Goal: Information Seeking & Learning: Learn about a topic

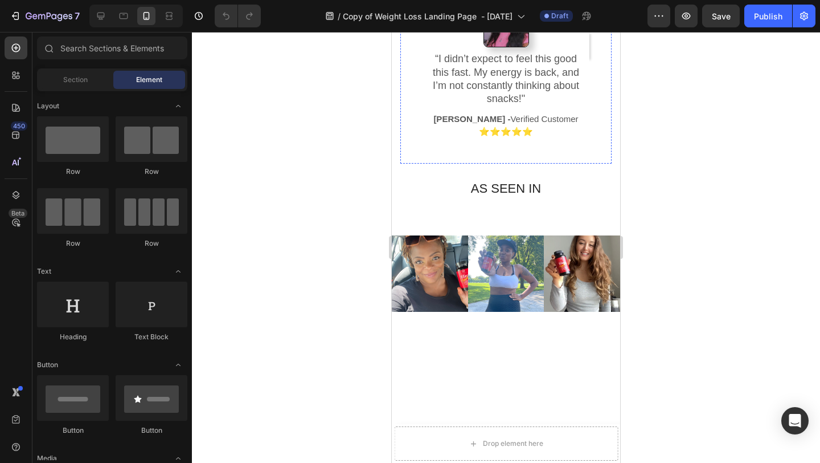
scroll to position [145, 0]
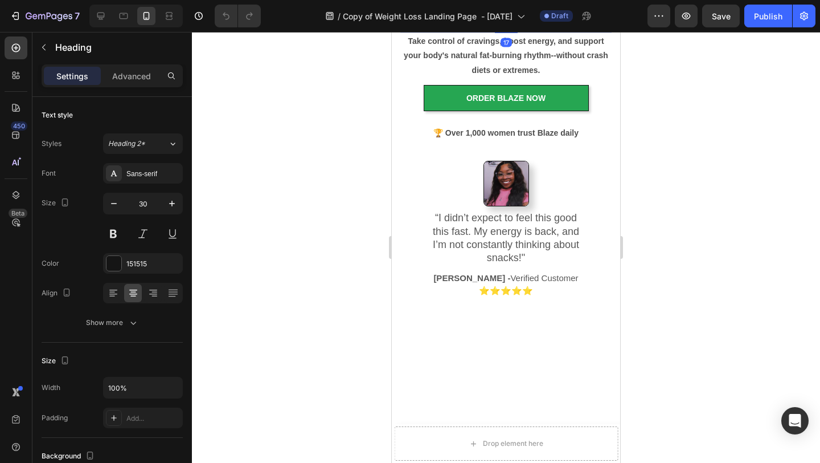
click at [754, 199] on div at bounding box center [506, 247] width 628 height 431
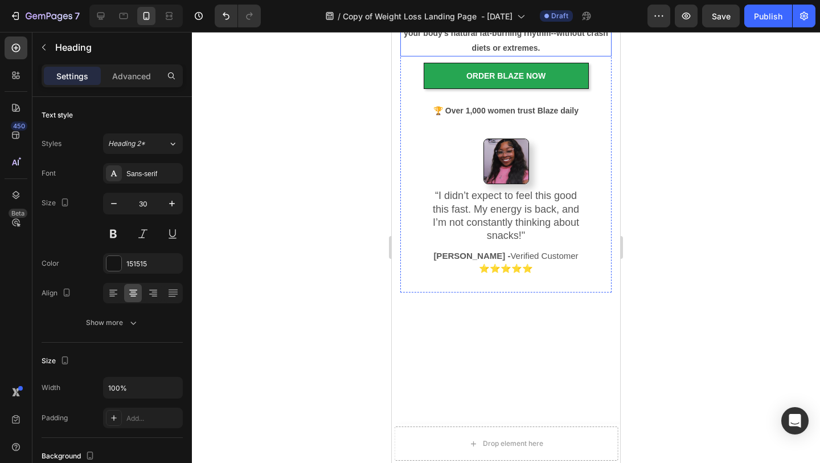
click at [660, 211] on div at bounding box center [506, 247] width 628 height 431
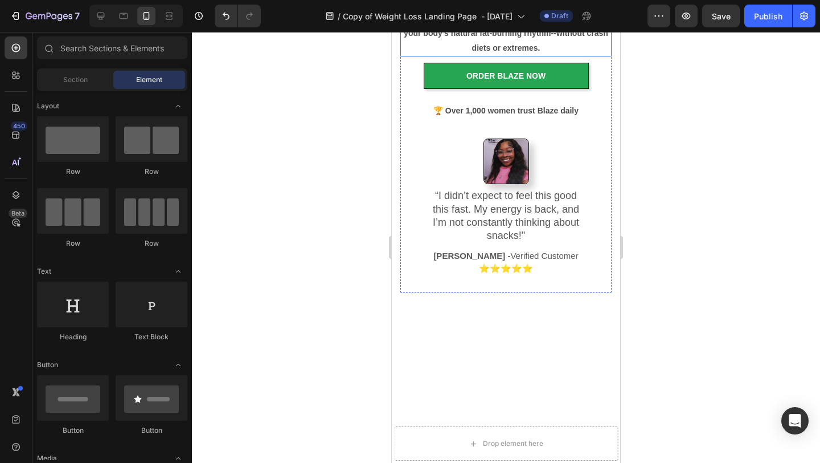
click at [660, 211] on div at bounding box center [506, 247] width 628 height 431
click at [715, 305] on div at bounding box center [506, 247] width 628 height 431
click at [225, 21] on icon "Undo/Redo" at bounding box center [225, 15] width 11 height 11
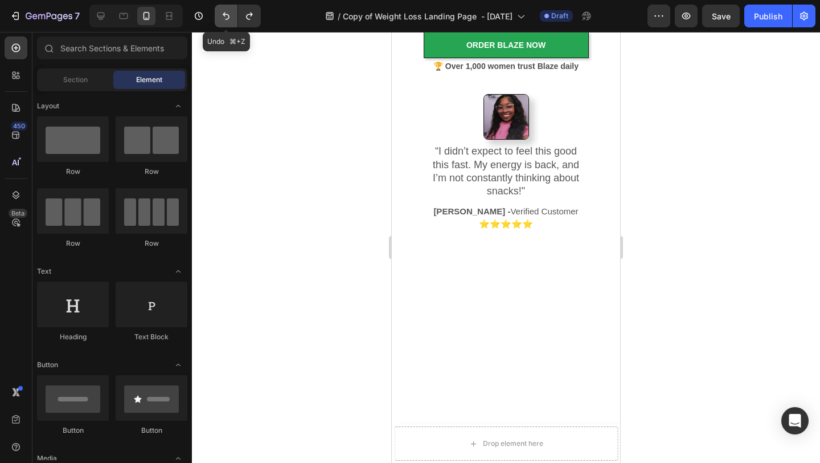
click at [225, 21] on icon "Undo/Redo" at bounding box center [225, 15] width 11 height 11
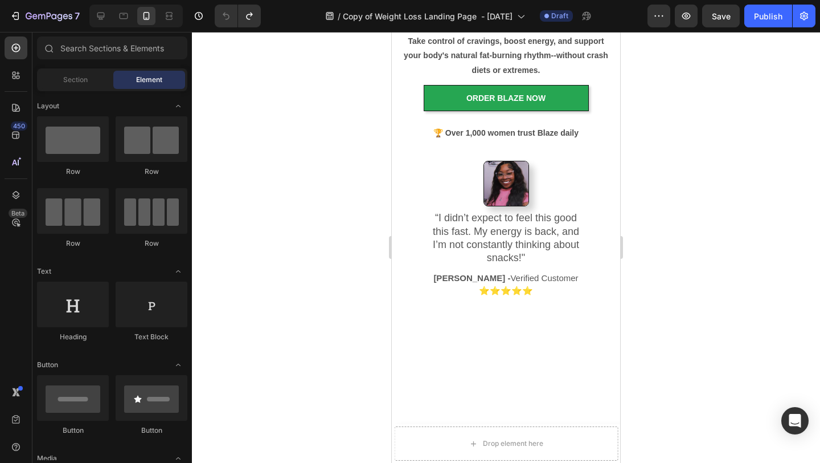
click at [774, 202] on div at bounding box center [506, 247] width 628 height 431
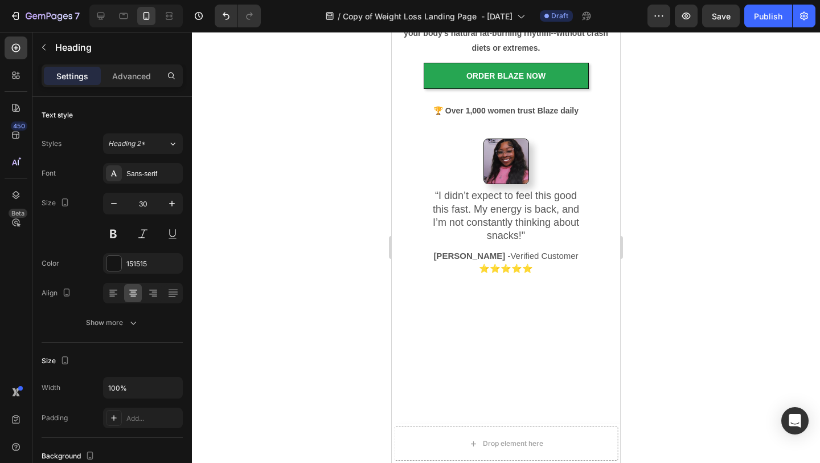
click at [673, 211] on div at bounding box center [506, 247] width 628 height 431
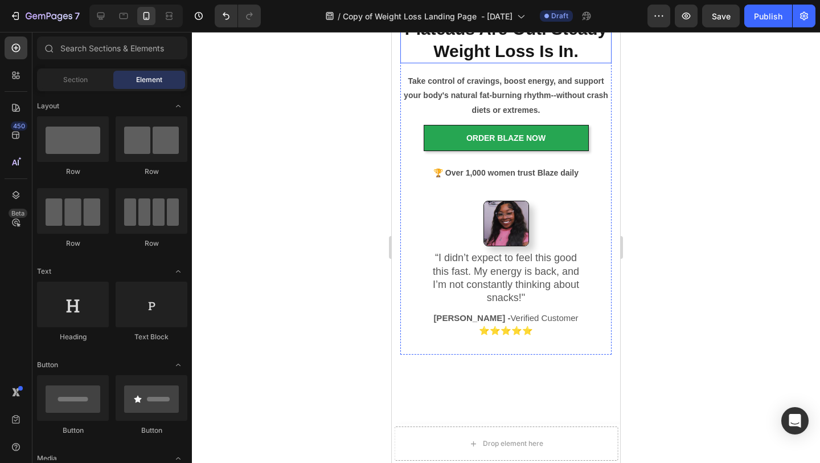
scroll to position [38, 0]
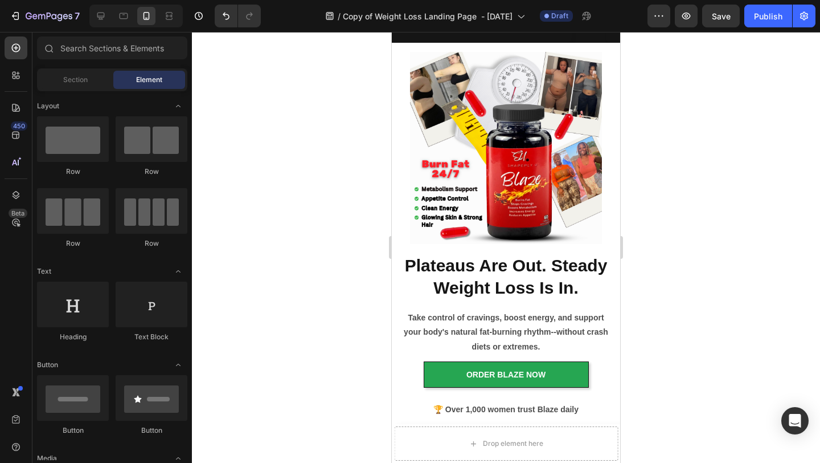
click at [702, 186] on div at bounding box center [506, 247] width 628 height 431
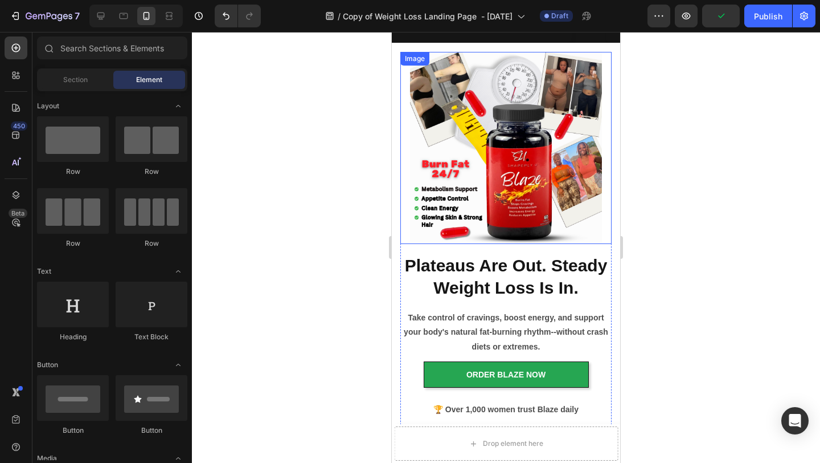
scroll to position [0, 0]
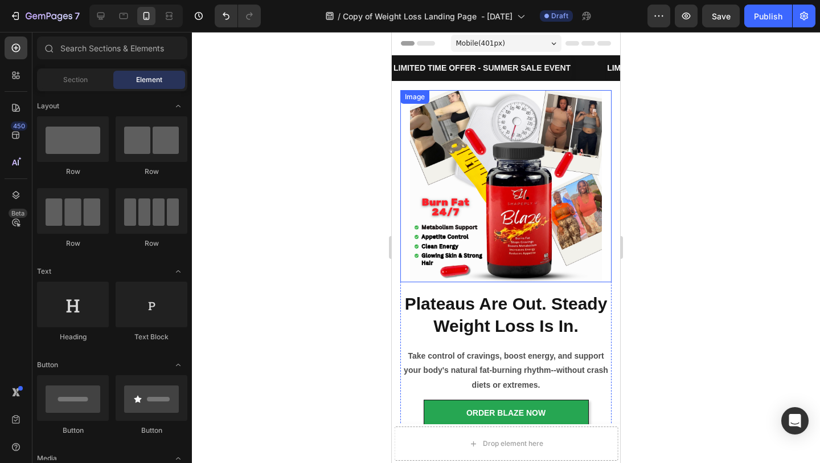
click at [727, 177] on div at bounding box center [506, 247] width 628 height 431
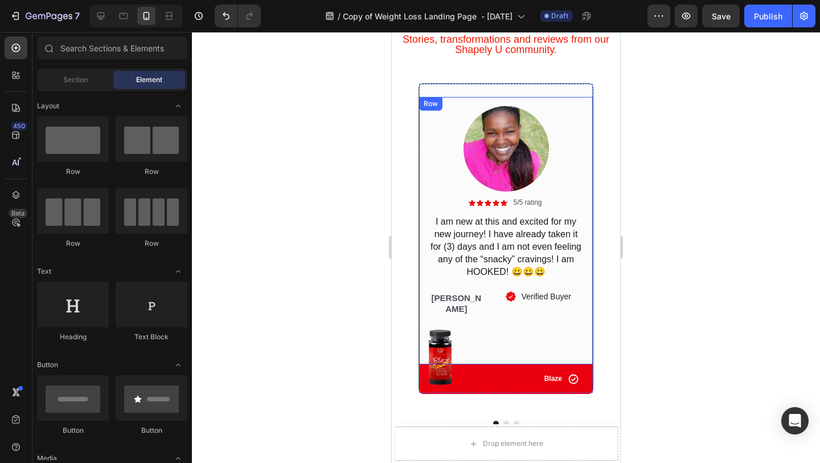
scroll to position [1861, 0]
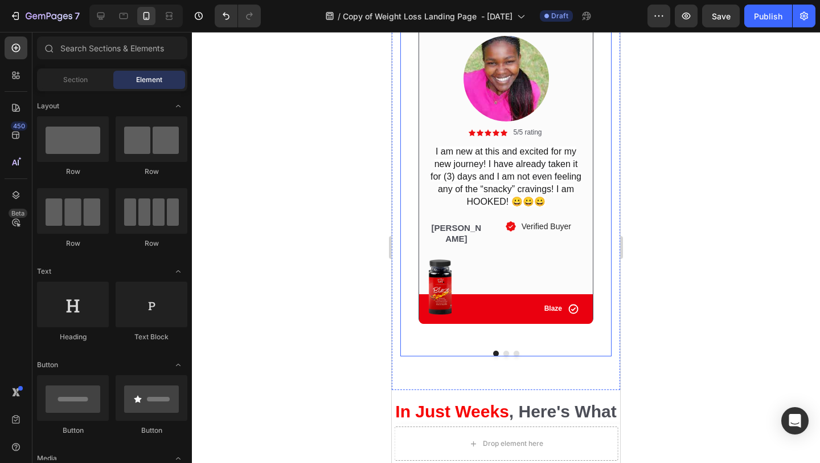
click at [505, 350] on button "Dot" at bounding box center [507, 353] width 6 height 6
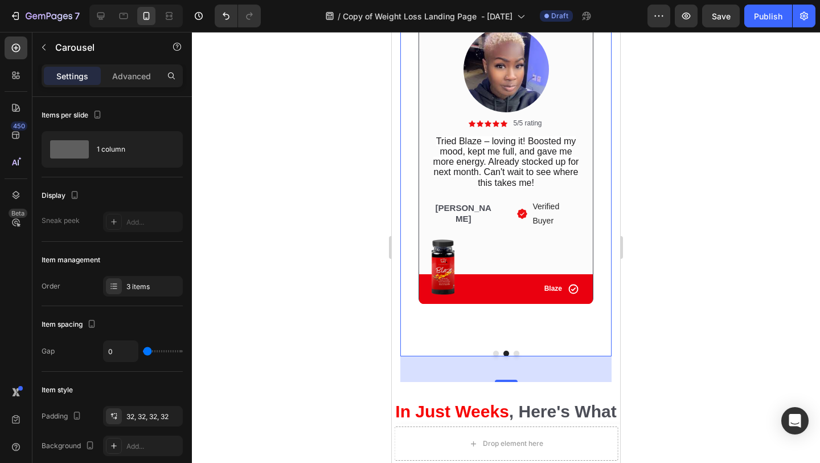
click at [514, 350] on button "Dot" at bounding box center [517, 353] width 6 height 6
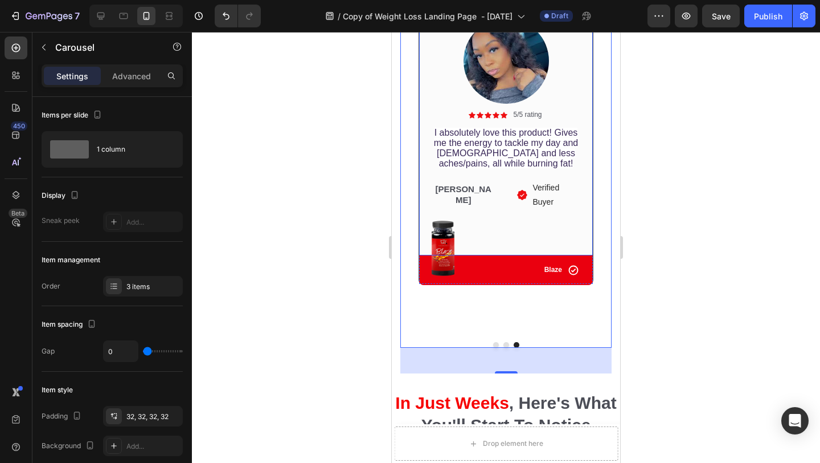
scroll to position [1875, 0]
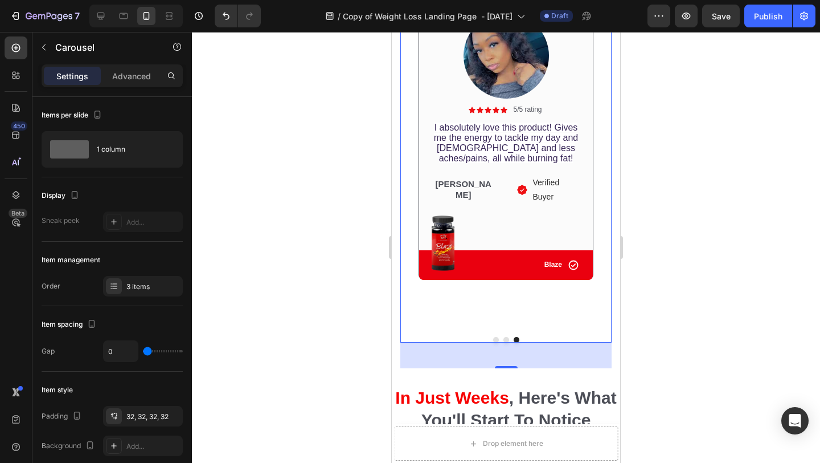
click at [505, 337] on button "Dot" at bounding box center [507, 340] width 6 height 6
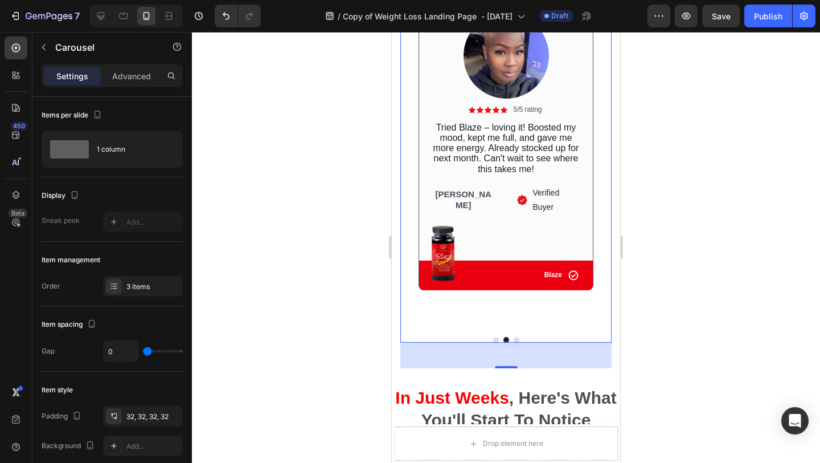
click at [516, 337] on button "Dot" at bounding box center [517, 340] width 6 height 6
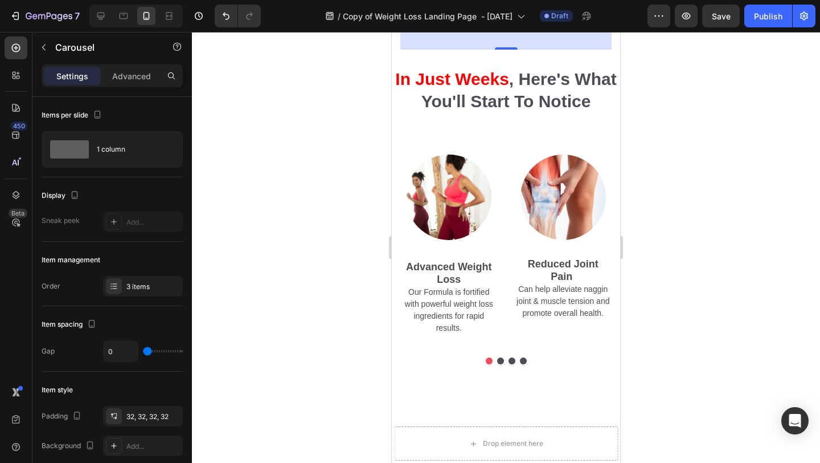
scroll to position [2200, 0]
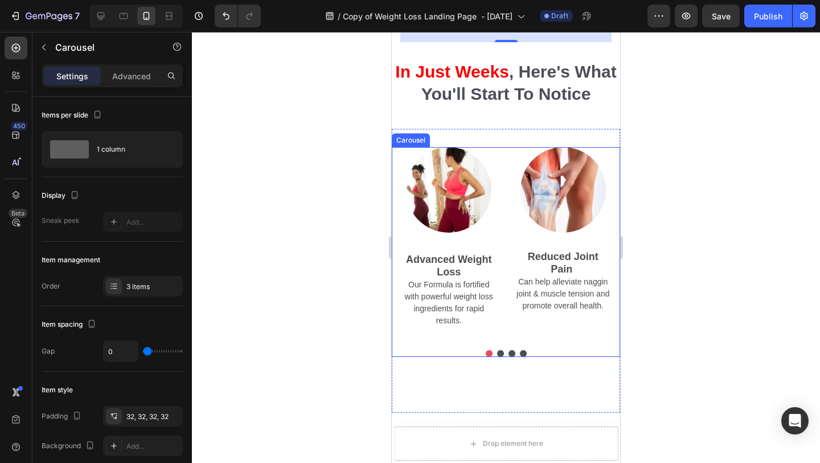
click at [499, 350] on button "Dot" at bounding box center [500, 353] width 7 height 7
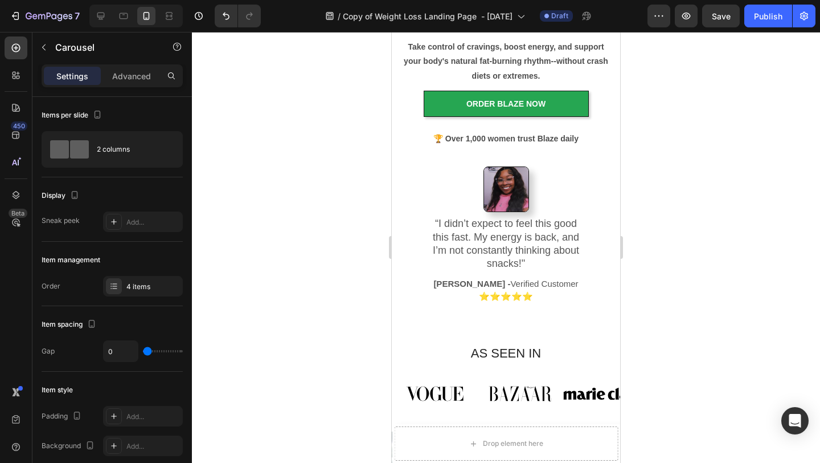
scroll to position [0, 0]
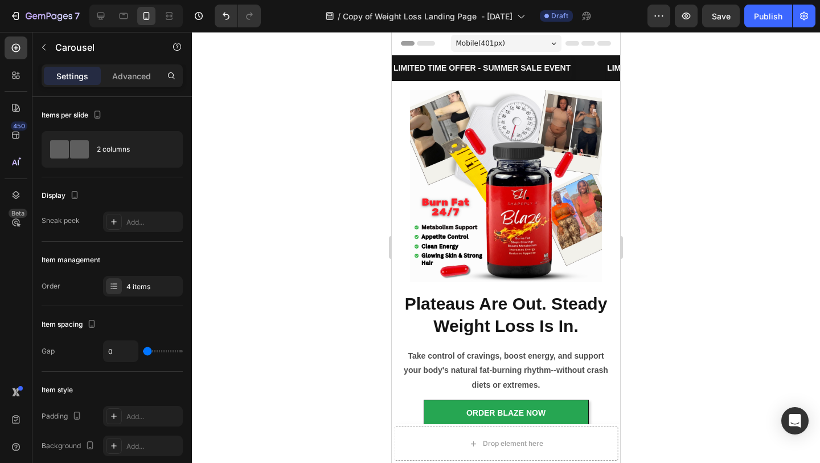
click at [762, 293] on div at bounding box center [506, 247] width 628 height 431
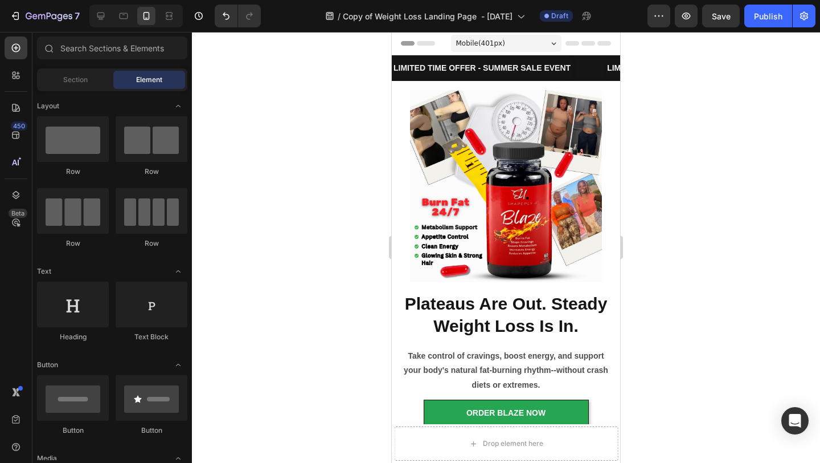
click at [266, 309] on div at bounding box center [506, 247] width 628 height 431
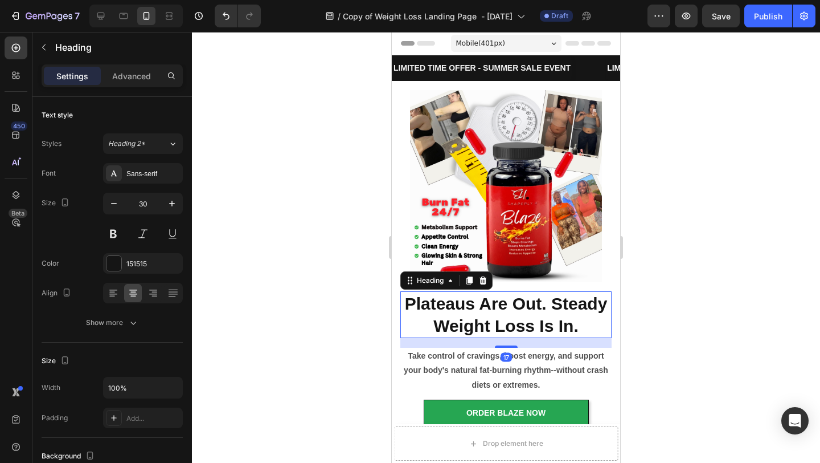
click at [452, 306] on h2 "Plateaus Are Out. Steady Weight Loss Is In." at bounding box center [506, 314] width 211 height 47
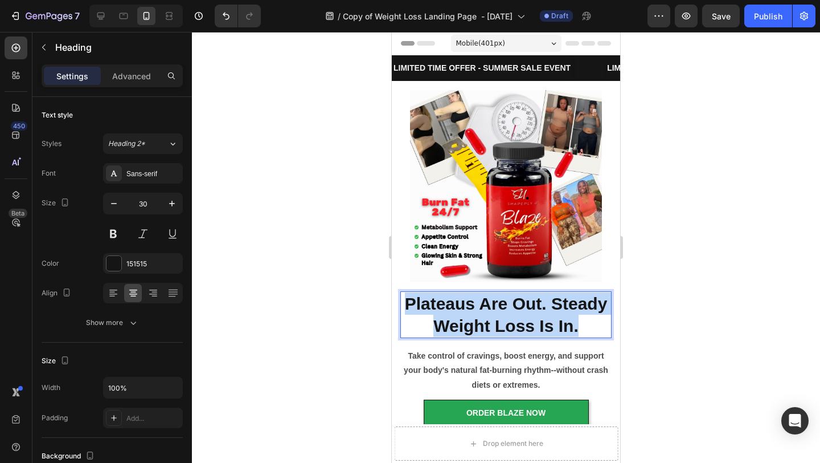
click at [452, 306] on p "Plateaus Are Out. Steady Weight Loss Is In." at bounding box center [506, 314] width 209 height 44
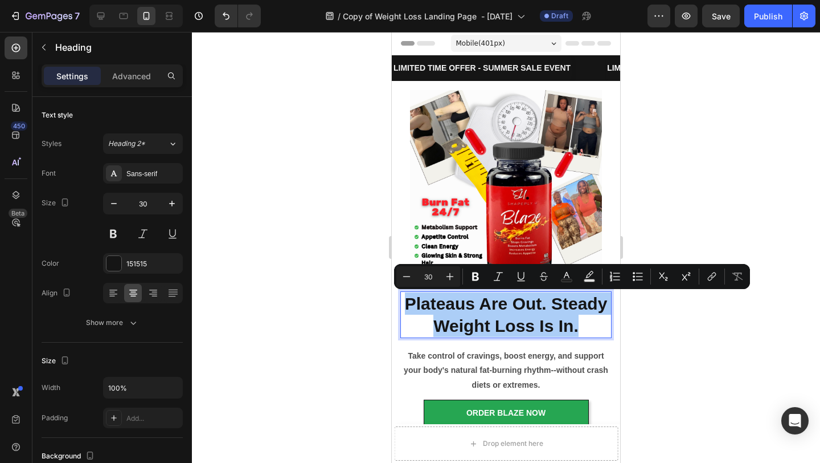
click at [252, 123] on div at bounding box center [506, 247] width 628 height 431
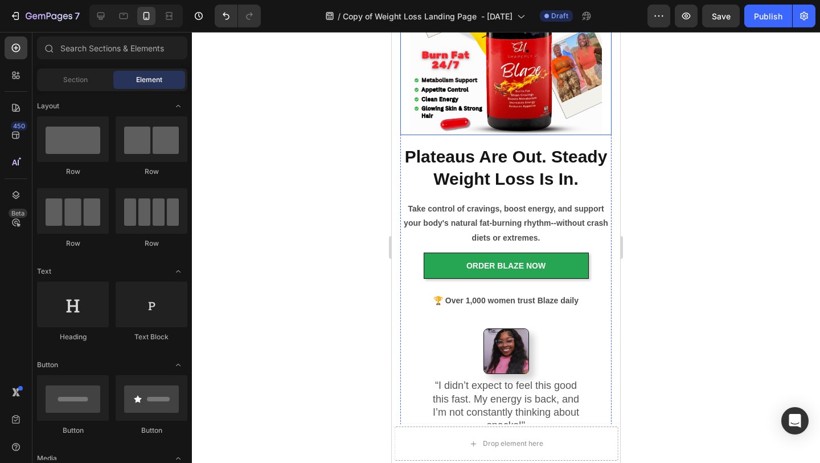
scroll to position [185, 0]
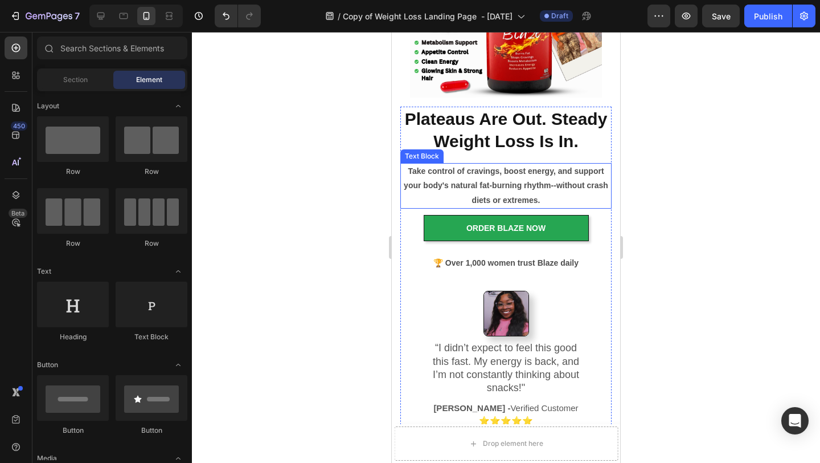
click at [762, 207] on div at bounding box center [506, 247] width 628 height 431
click at [364, 219] on div at bounding box center [506, 247] width 628 height 431
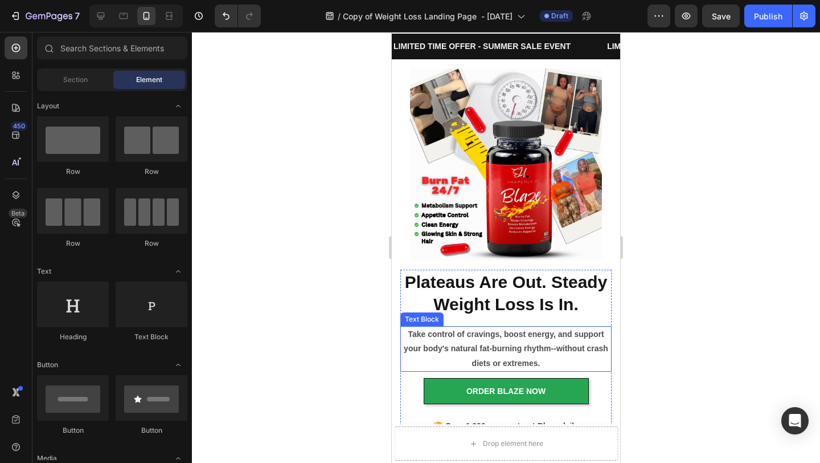
scroll to position [31, 0]
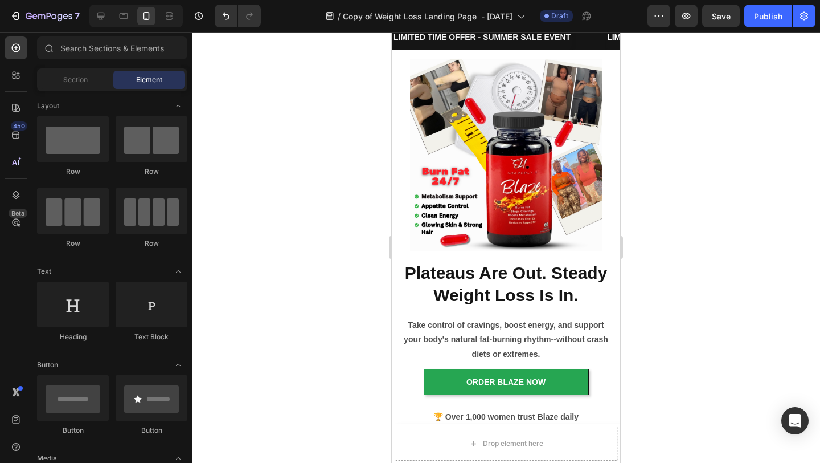
click at [283, 247] on div at bounding box center [506, 247] width 628 height 431
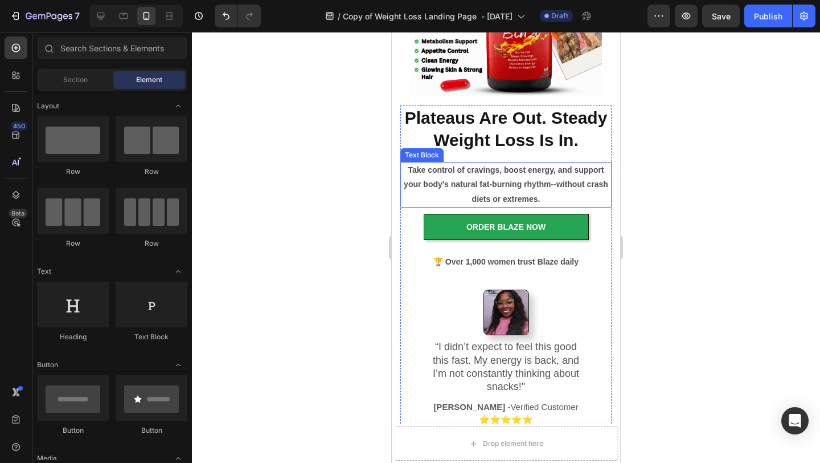
scroll to position [219, 0]
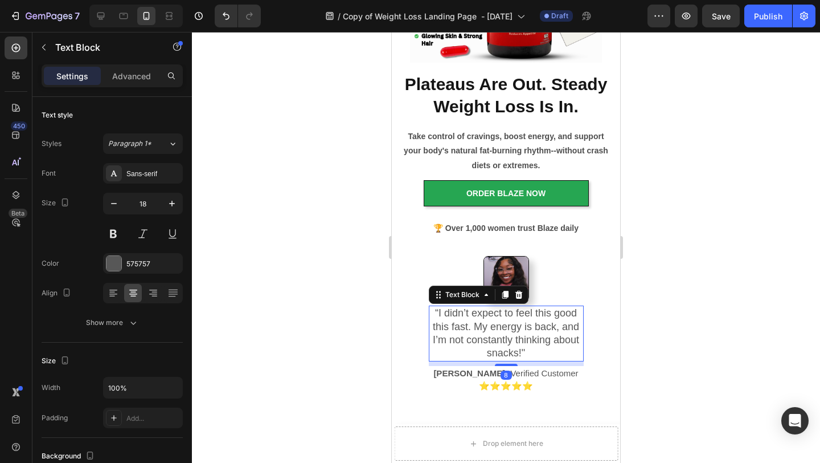
click at [474, 328] on p "“I didn’t expect to feel this good this fast. My energy is back, and I’m not co…" at bounding box center [506, 334] width 153 height 54
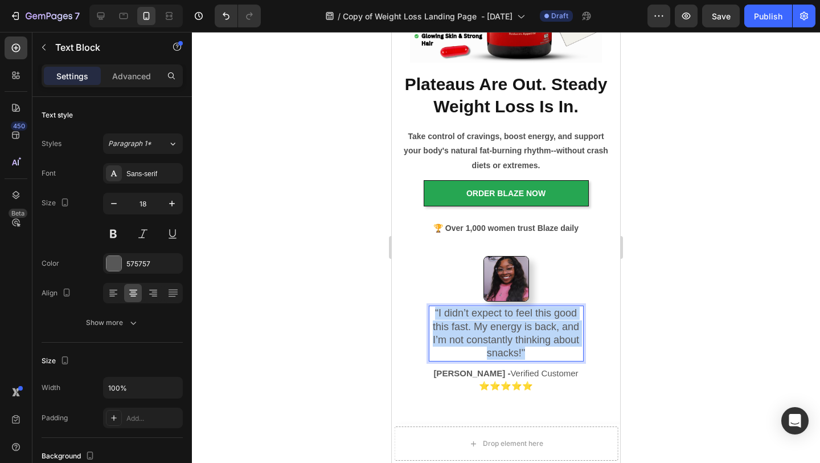
click at [474, 328] on p "“I didn’t expect to feel this good this fast. My energy is back, and I’m not co…" at bounding box center [506, 334] width 153 height 54
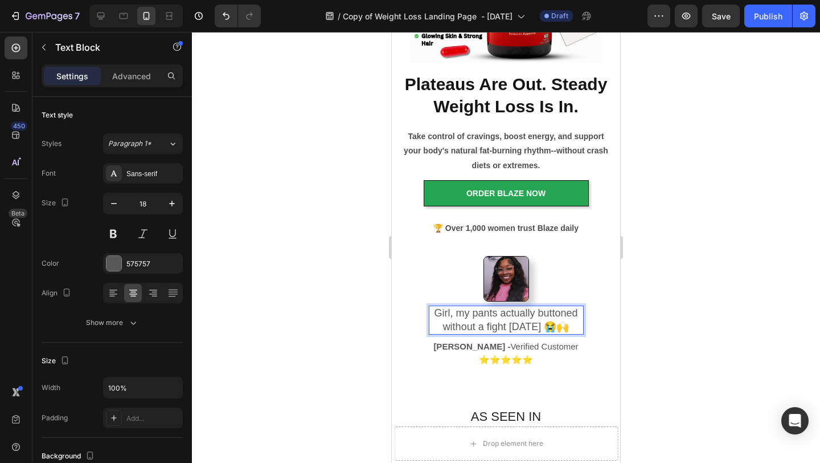
click at [691, 292] on div at bounding box center [506, 247] width 628 height 431
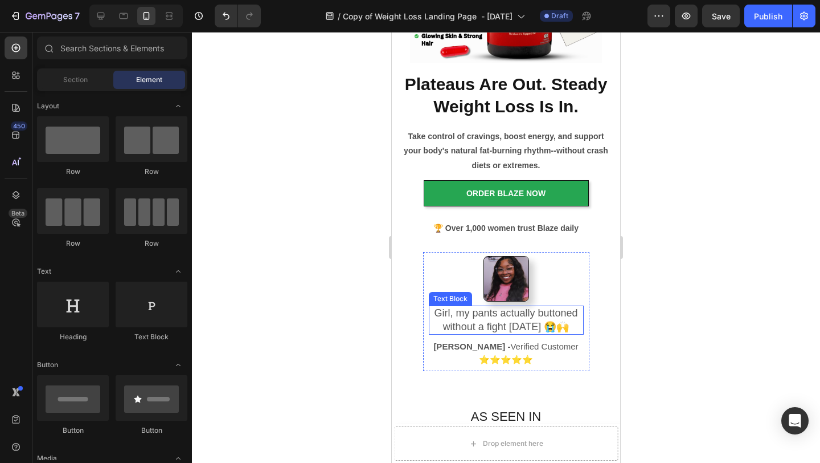
click at [569, 328] on p "Girl, my pants actually buttoned without a fight [DATE] 😭🙌" at bounding box center [506, 320] width 153 height 27
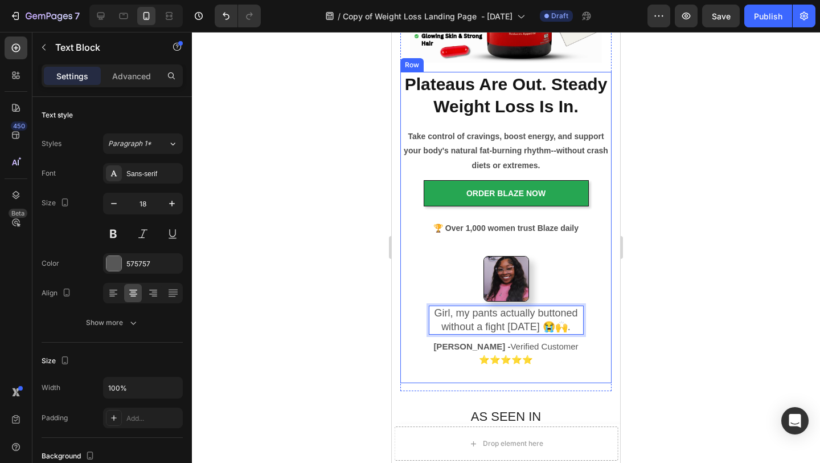
click at [691, 288] on div at bounding box center [506, 247] width 628 height 431
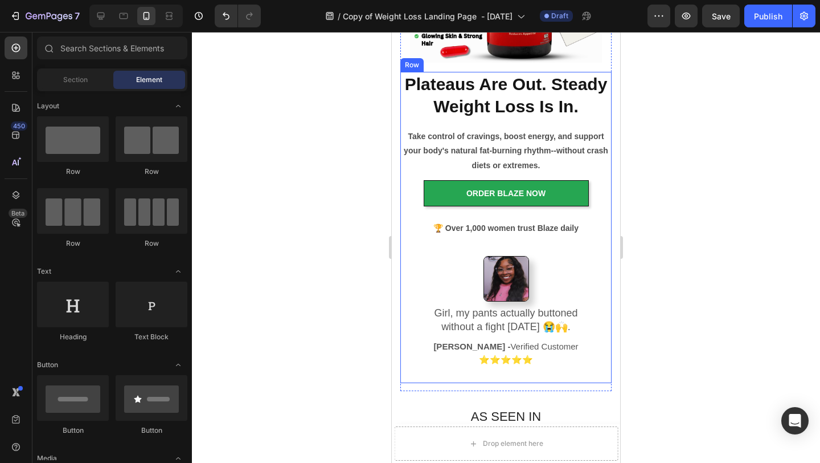
click at [716, 247] on div at bounding box center [506, 247] width 628 height 431
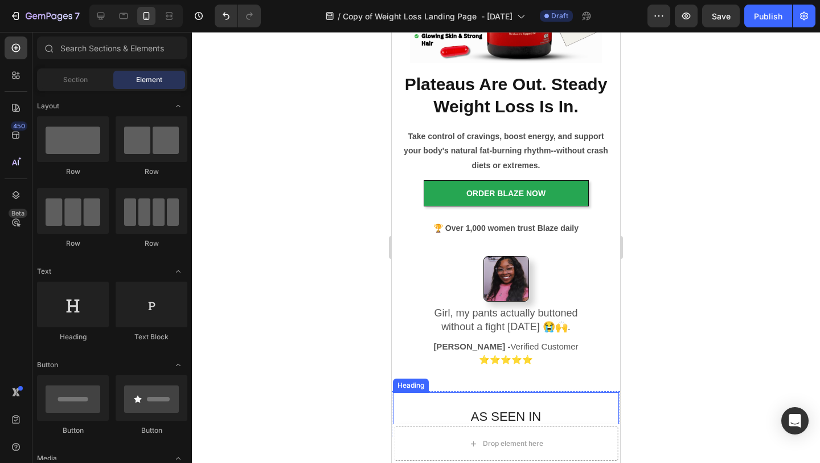
click at [597, 409] on h2 "AS SEEN IN" at bounding box center [506, 410] width 209 height 37
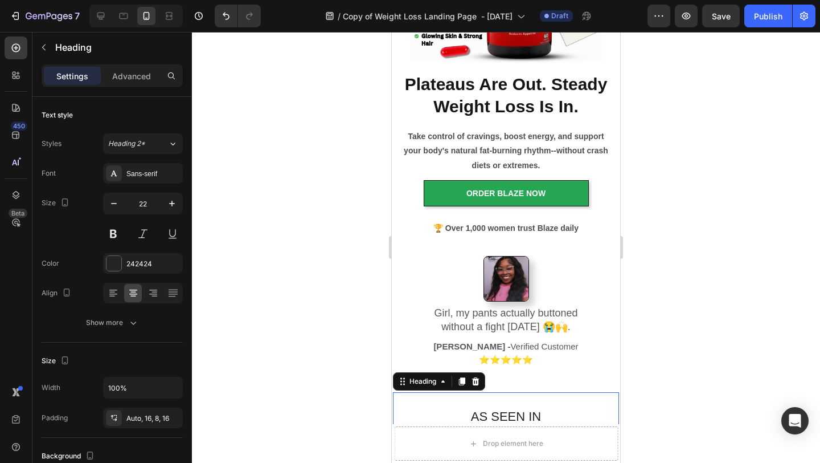
click at [644, 382] on div at bounding box center [506, 247] width 628 height 431
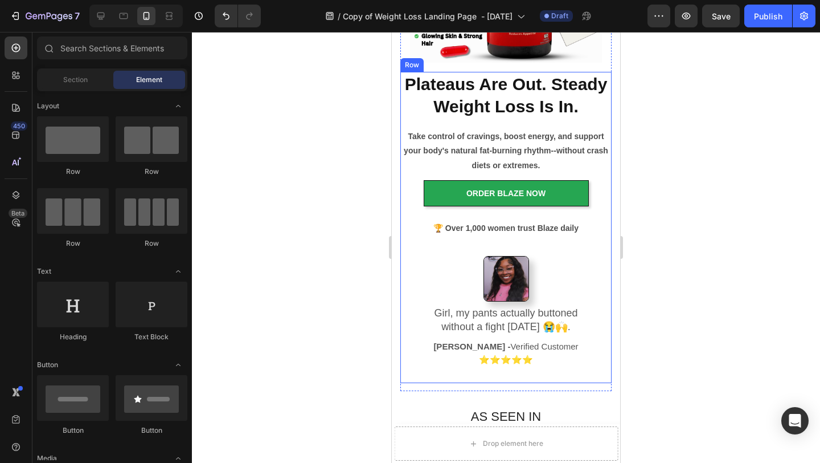
click at [707, 183] on div at bounding box center [506, 247] width 628 height 431
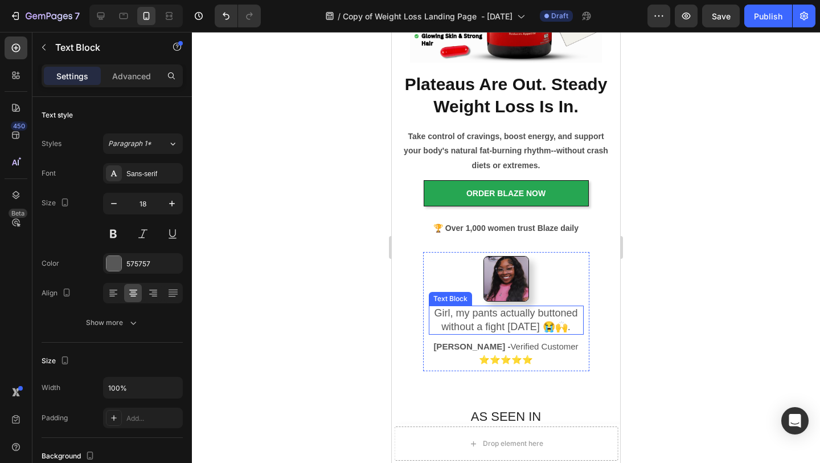
click at [536, 315] on p "Girl, my pants actually buttoned without a fight [DATE] 😭🙌." at bounding box center [506, 320] width 153 height 27
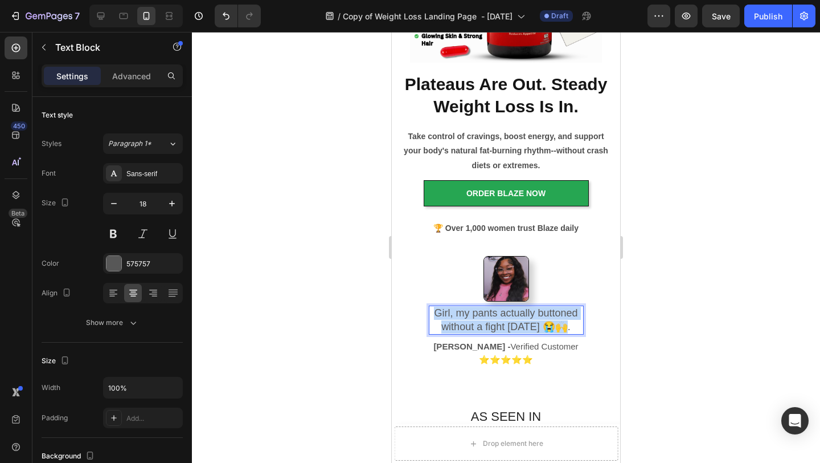
click at [536, 315] on p "Girl, my pants actually buttoned without a fight [DATE] 😭🙌." at bounding box center [506, 320] width 153 height 27
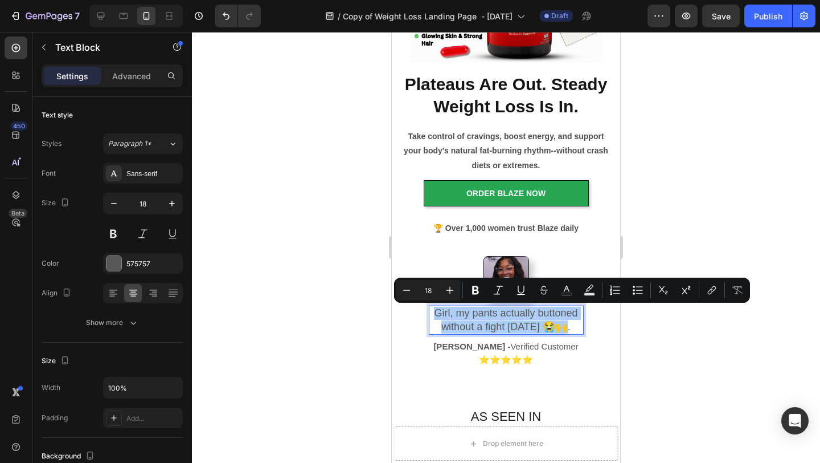
click at [716, 197] on div at bounding box center [506, 247] width 628 height 431
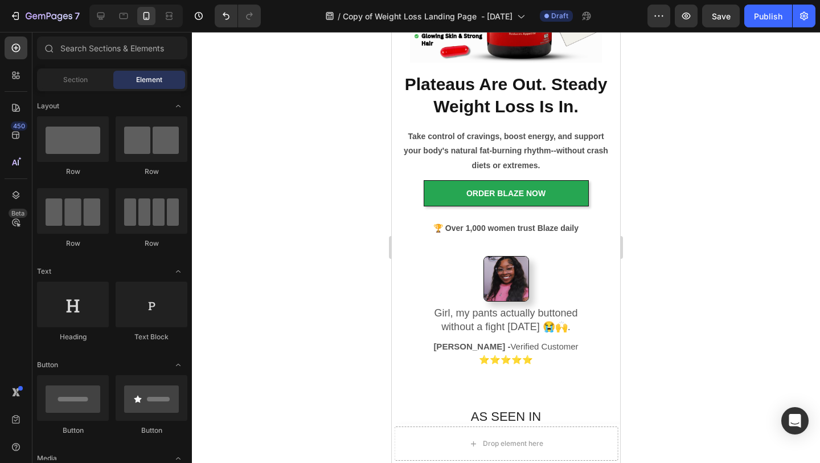
click at [331, 195] on div at bounding box center [506, 247] width 628 height 431
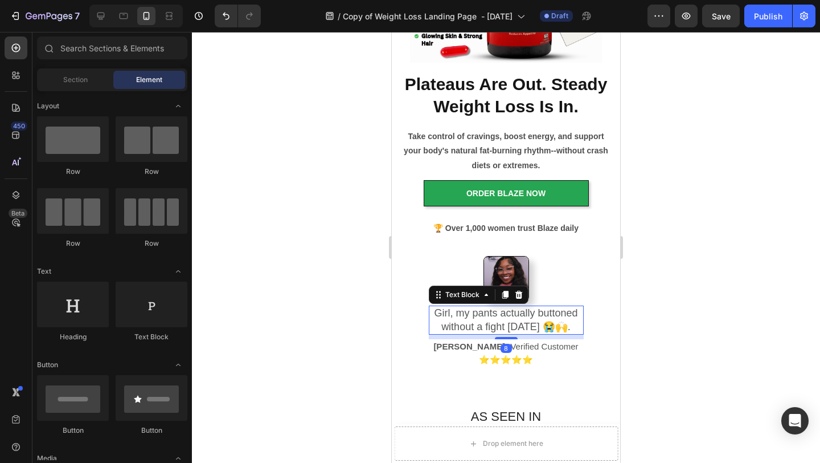
click at [481, 317] on p "Girl, my pants actually buttoned without a fight [DATE] 😭🙌." at bounding box center [506, 320] width 153 height 27
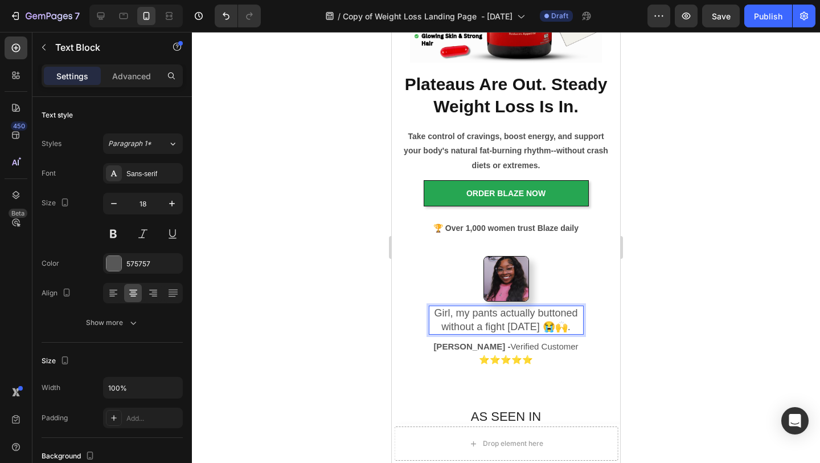
click at [481, 317] on p "Girl, my pants actually buttoned without a fight [DATE] 😭🙌." at bounding box center [506, 320] width 153 height 27
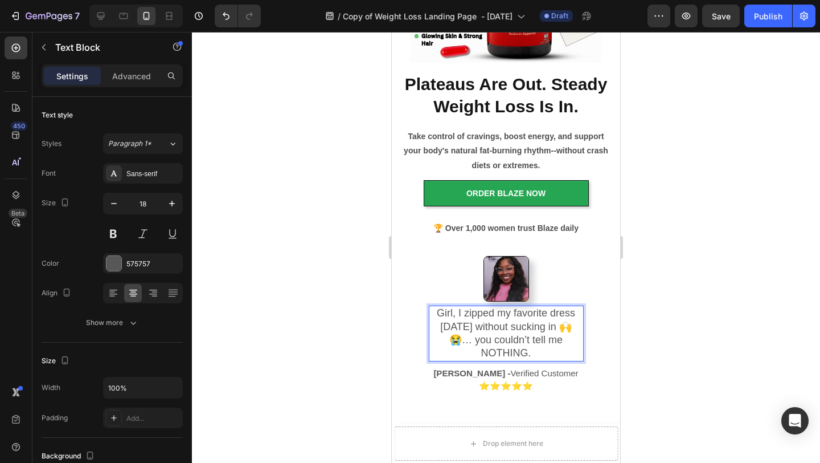
click at [688, 284] on div at bounding box center [506, 247] width 628 height 431
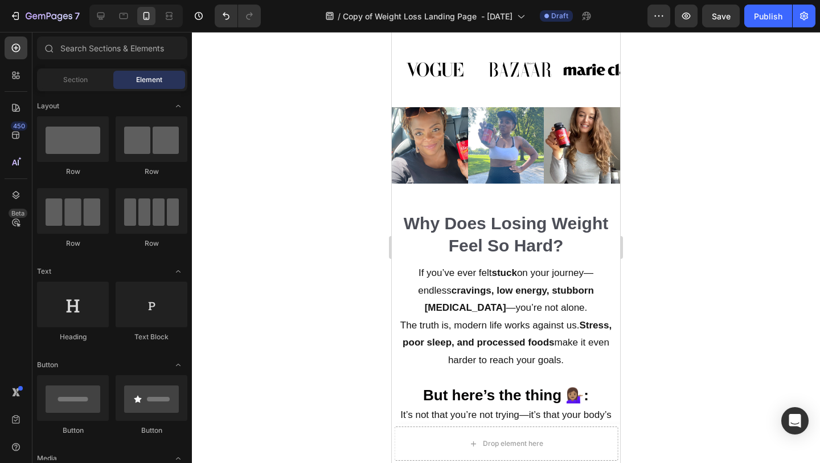
scroll to position [664, 0]
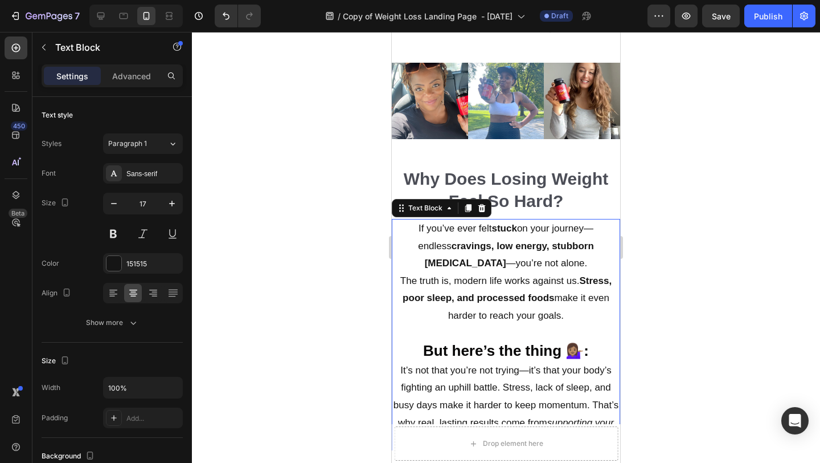
click at [575, 326] on p at bounding box center [506, 334] width 226 height 18
click at [572, 318] on p "If you’ve ever felt stuck on your journey—endless cravings, low energy, stubbor…" at bounding box center [506, 272] width 226 height 105
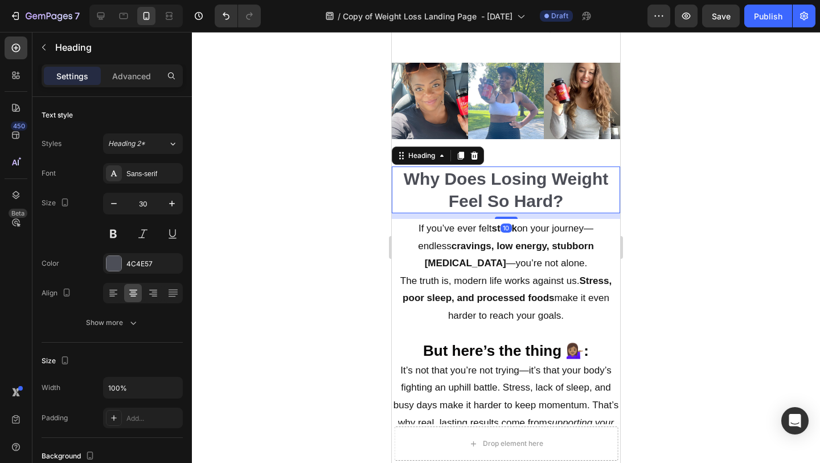
click at [402, 168] on h2 "Why Does Losing Weight Feel So Hard?" at bounding box center [506, 189] width 228 height 47
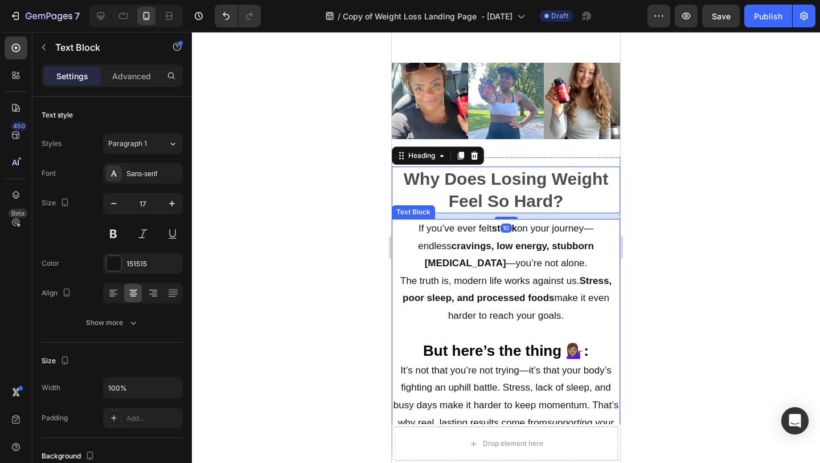
click at [567, 316] on p "If you’ve ever felt stuck on your journey—endless cravings, low energy, stubbor…" at bounding box center [506, 272] width 226 height 105
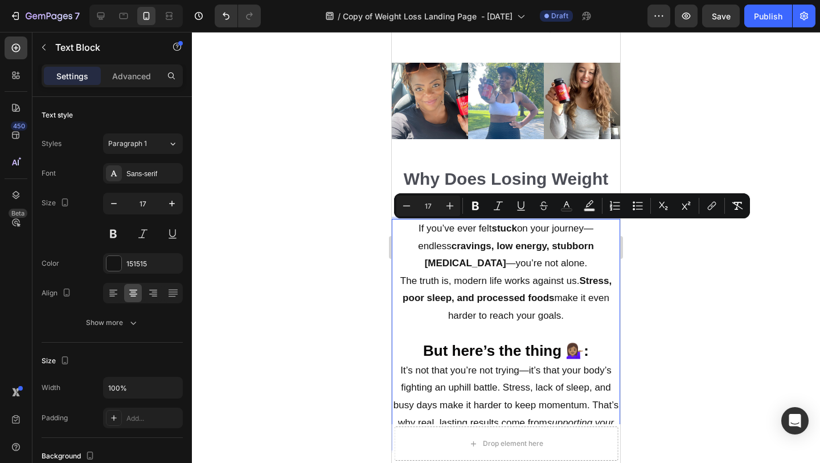
drag, startPoint x: 567, startPoint y: 316, endPoint x: 399, endPoint y: 226, distance: 190.7
click at [696, 153] on div at bounding box center [506, 247] width 628 height 431
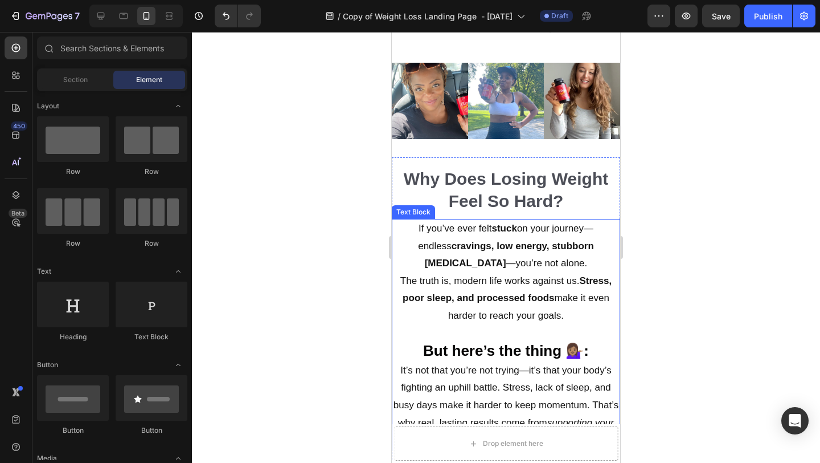
click at [702, 255] on div at bounding box center [506, 247] width 628 height 431
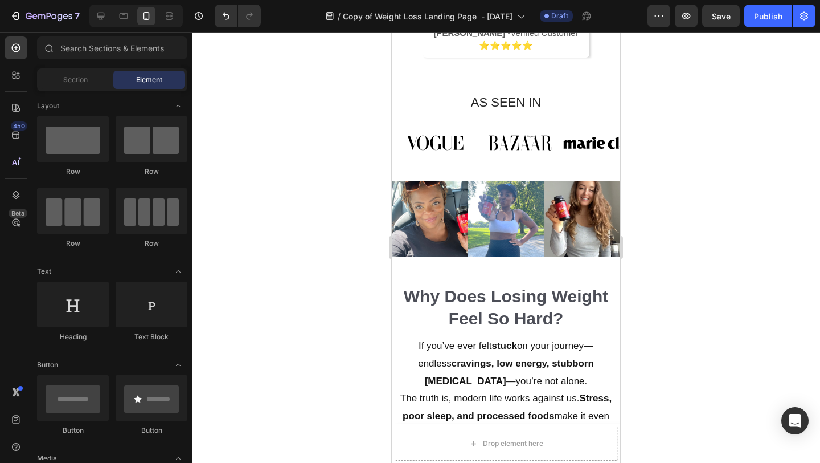
scroll to position [561, 0]
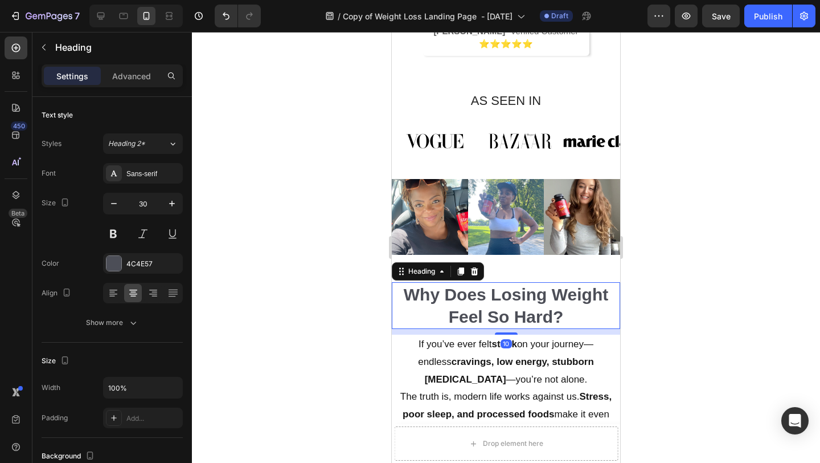
click at [483, 296] on h2 "Why Does Losing Weight Feel So Hard?" at bounding box center [506, 305] width 228 height 47
click at [483, 296] on p "Why Does Losing Weight Feel So Hard?" at bounding box center [506, 305] width 226 height 44
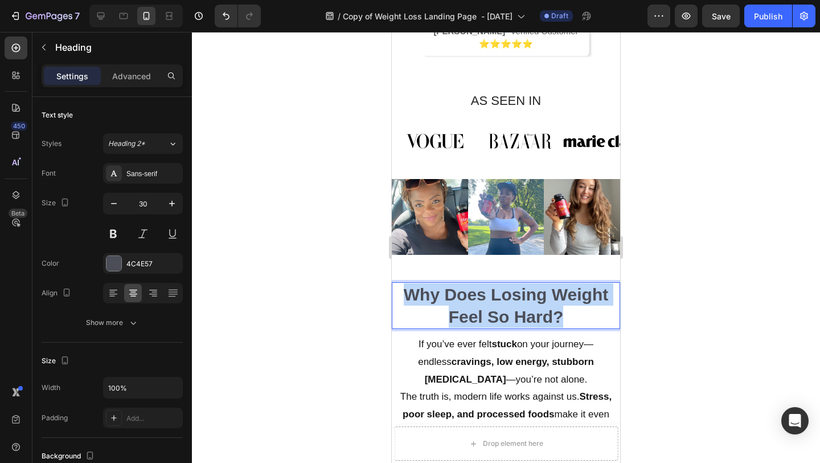
click at [483, 296] on p "Why Does Losing Weight Feel So Hard?" at bounding box center [506, 305] width 226 height 44
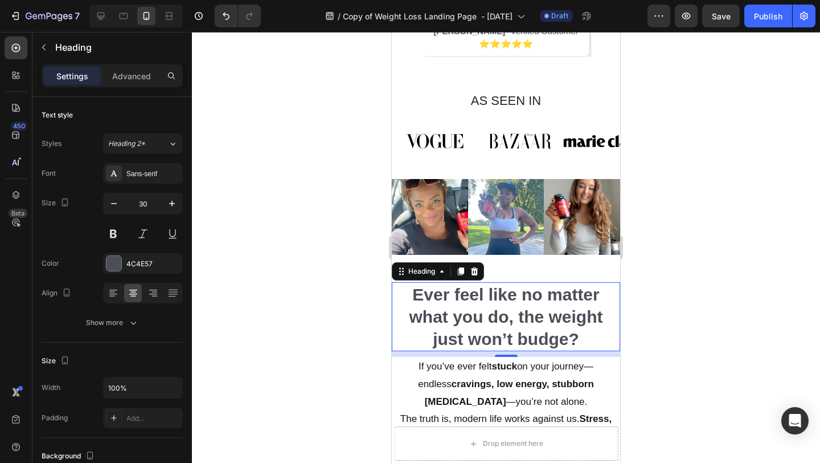
click at [739, 254] on div at bounding box center [506, 247] width 628 height 431
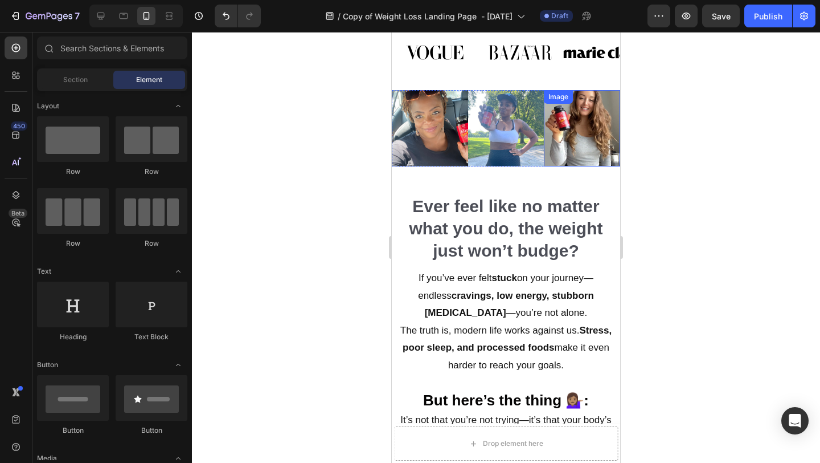
scroll to position [651, 0]
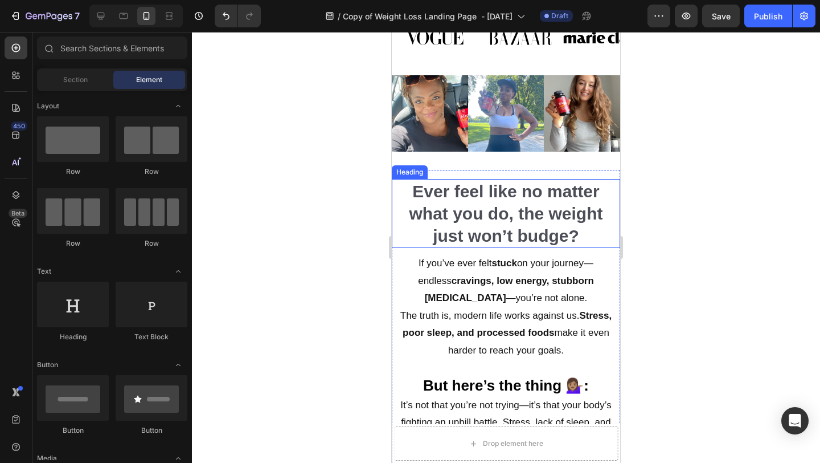
click at [512, 202] on p "Ever feel like no matter what you do, the weight just won’t budge?" at bounding box center [506, 213] width 226 height 67
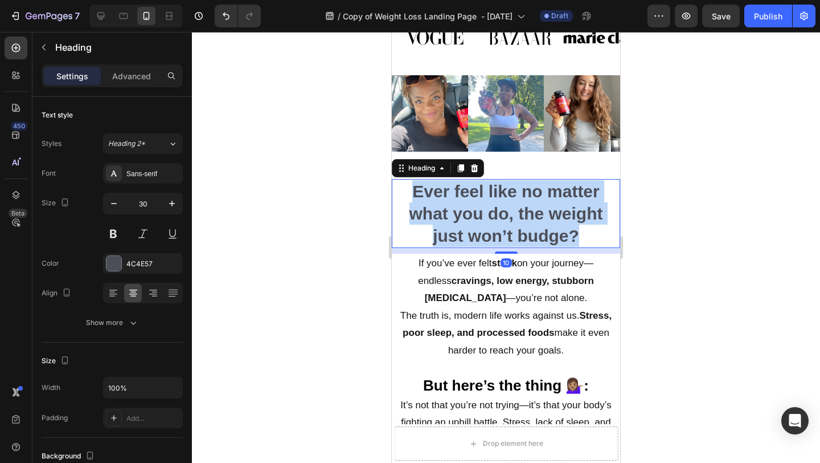
click at [511, 202] on p "Ever feel like no matter what you do, the weight just won’t budge?" at bounding box center [506, 213] width 226 height 67
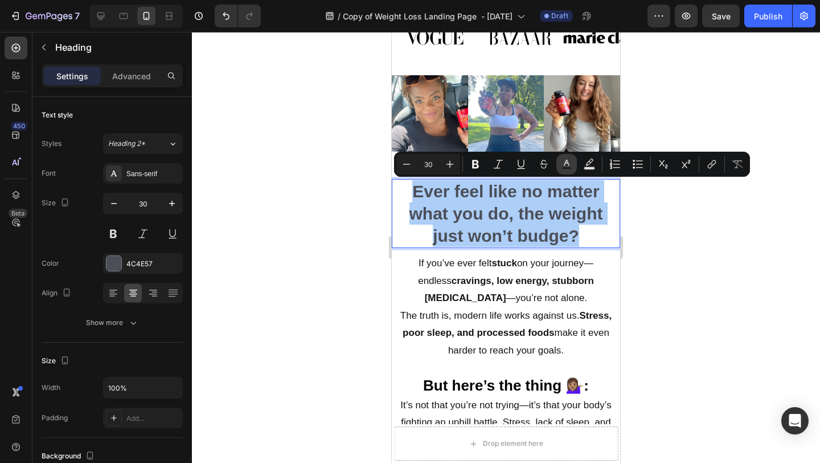
click at [565, 168] on rect "Editor contextual toolbar" at bounding box center [567, 168] width 11 height 3
type input "4C4E57"
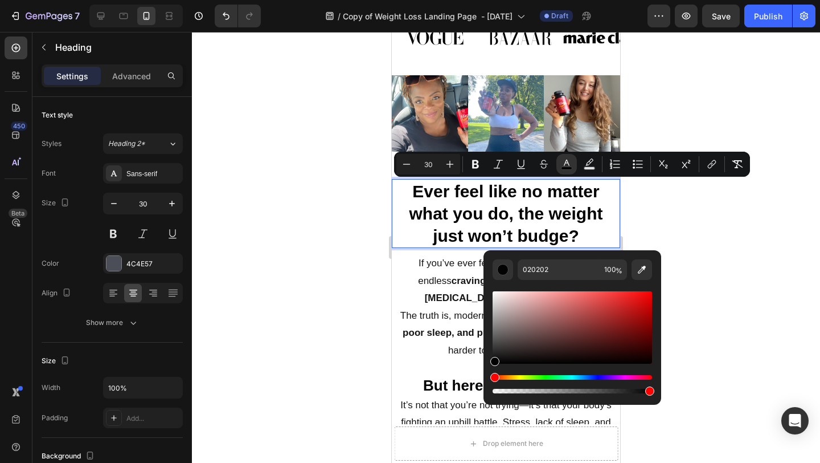
drag, startPoint x: 517, startPoint y: 344, endPoint x: 491, endPoint y: 366, distance: 33.9
click at [491, 366] on div "020202 100 %" at bounding box center [573, 322] width 178 height 145
type input "000000"
click at [708, 289] on div at bounding box center [506, 247] width 628 height 431
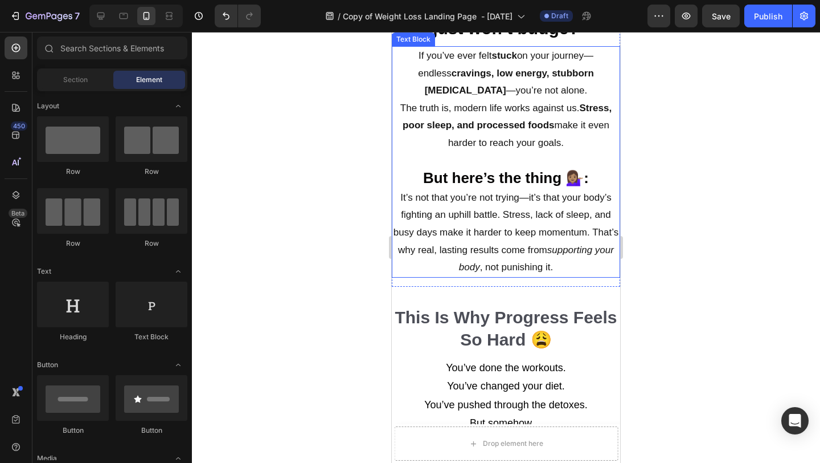
scroll to position [783, 0]
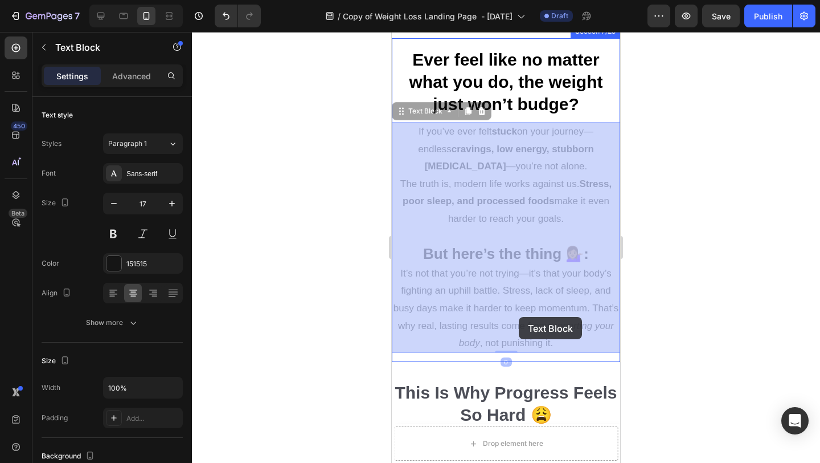
drag, startPoint x: 577, startPoint y: 342, endPoint x: 562, endPoint y: 341, distance: 14.8
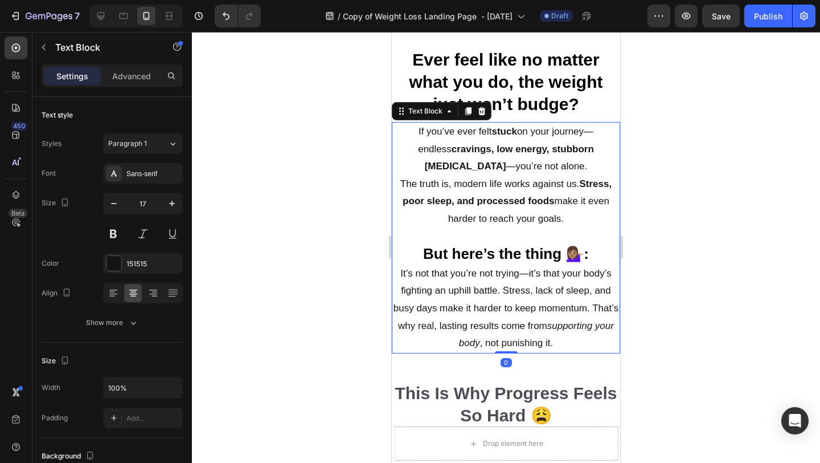
click at [563, 346] on p "But here’s the thing 💁🏽‍♀️: It’s not that you’re not trying—it’s that your body…" at bounding box center [506, 298] width 226 height 107
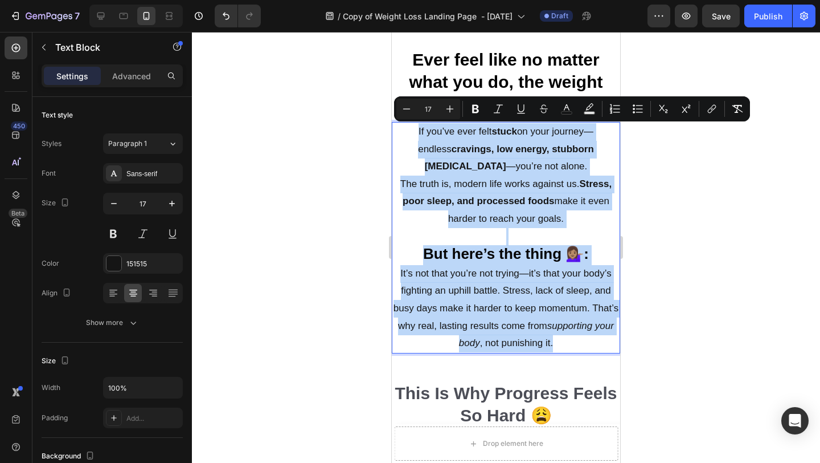
drag, startPoint x: 563, startPoint y: 346, endPoint x: 783, endPoint y: 161, distance: 287.9
copy div "If you’ve ever felt stuck on your journey—endless cravings, low energy, stubbor…"
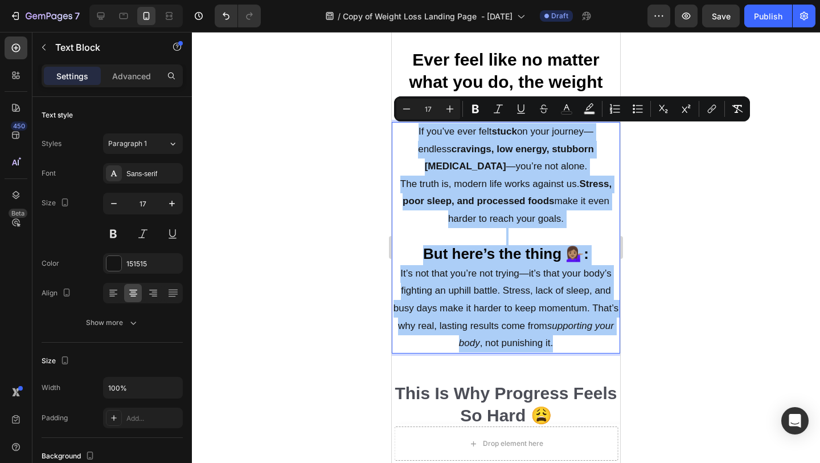
click at [678, 235] on div at bounding box center [506, 247] width 628 height 431
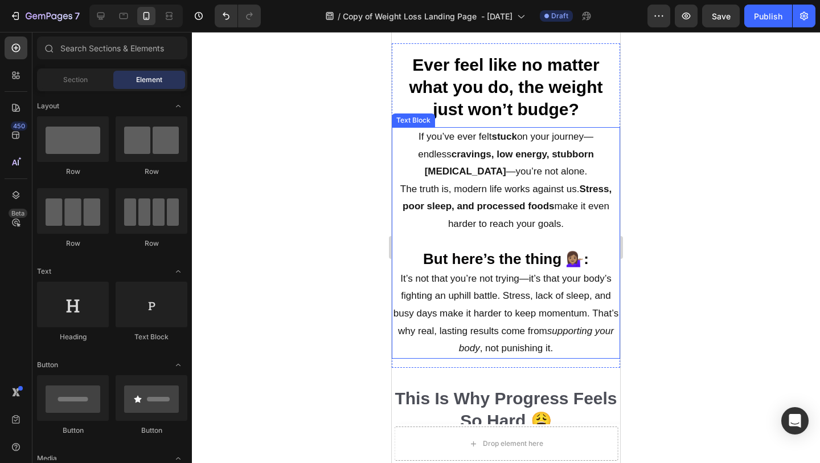
scroll to position [785, 0]
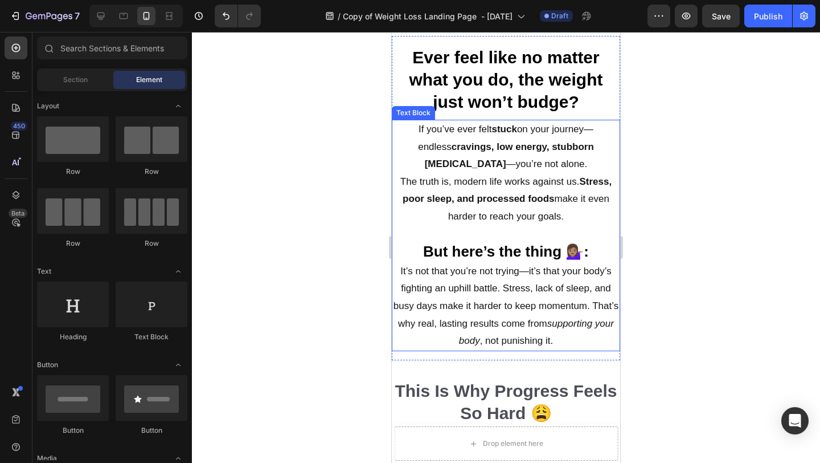
click at [572, 340] on p "But here’s the thing 💁🏽‍♀️: It’s not that you’re not trying—it’s that your body…" at bounding box center [506, 296] width 226 height 107
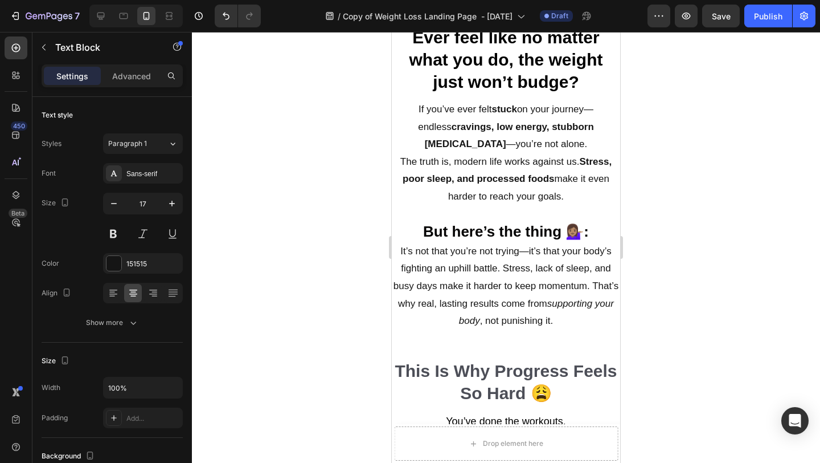
scroll to position [803, 0]
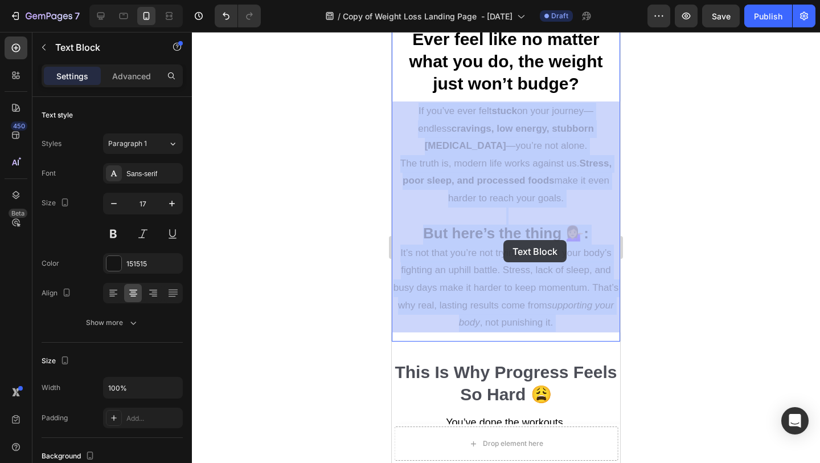
drag, startPoint x: 571, startPoint y: 318, endPoint x: 504, endPoint y: 240, distance: 103.0
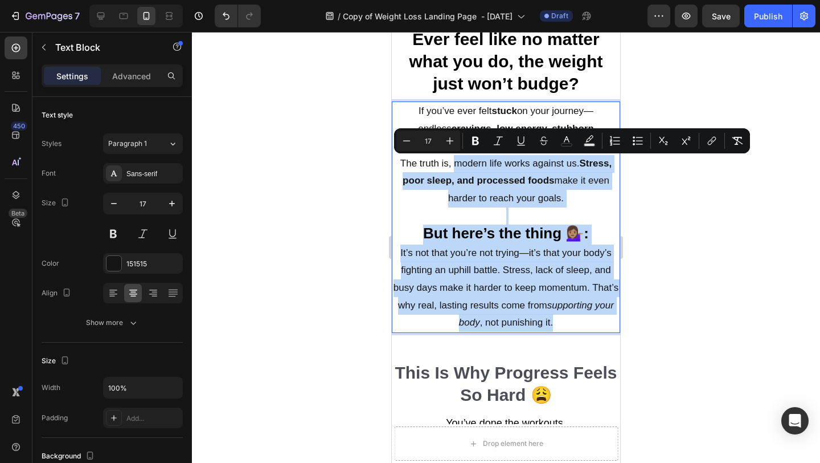
drag, startPoint x: 561, startPoint y: 320, endPoint x: 1052, endPoint y: 242, distance: 496.7
click at [456, 156] on div "If you’ve ever felt stuck on your journey—endless cravings, low energy, stubbor…" at bounding box center [506, 216] width 228 height 231
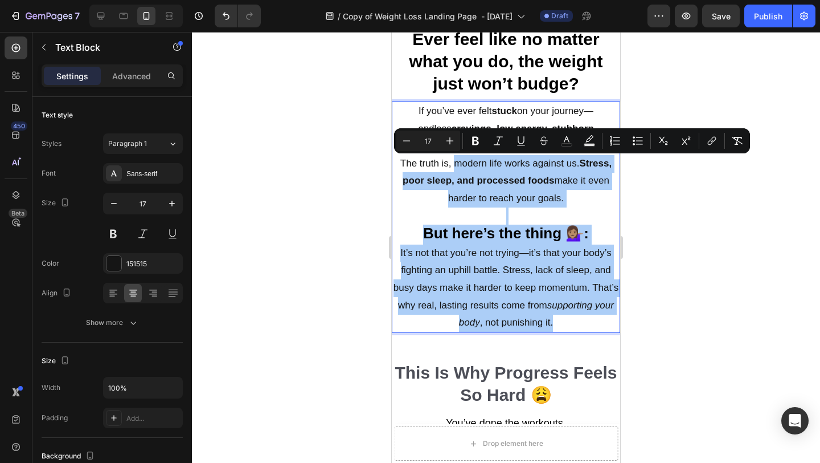
click at [731, 207] on div at bounding box center [506, 247] width 628 height 431
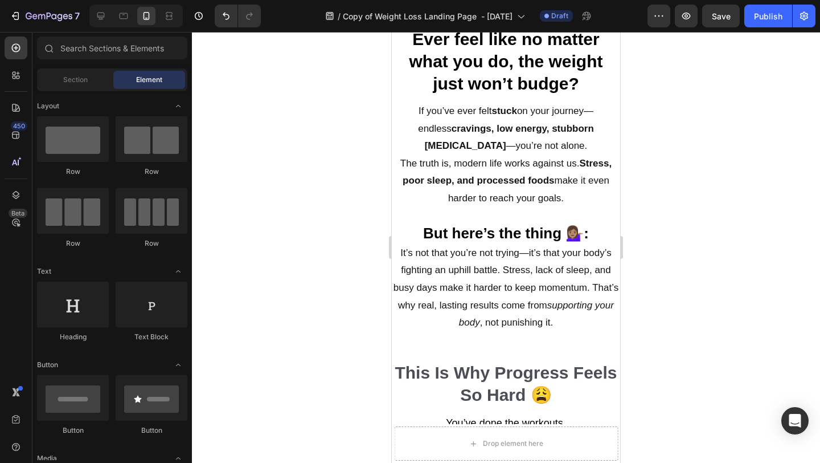
click at [667, 206] on div at bounding box center [506, 247] width 628 height 431
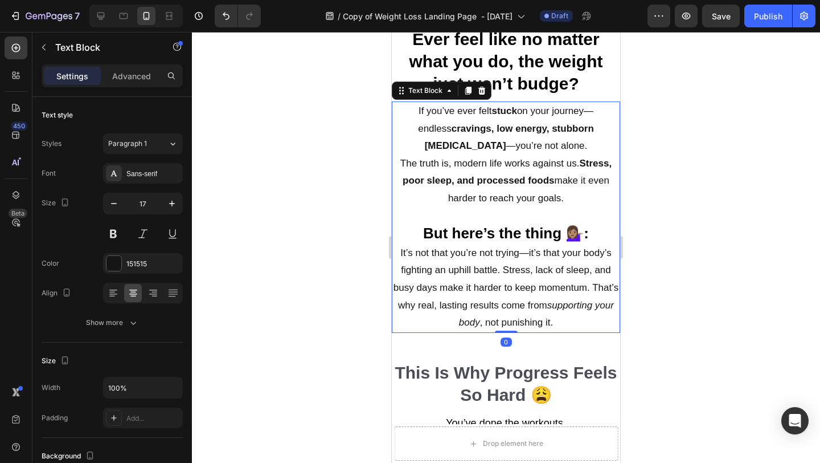
click at [536, 139] on p "If you’ve ever felt stuck on your journey—endless cravings, low energy, stubbor…" at bounding box center [506, 155] width 226 height 105
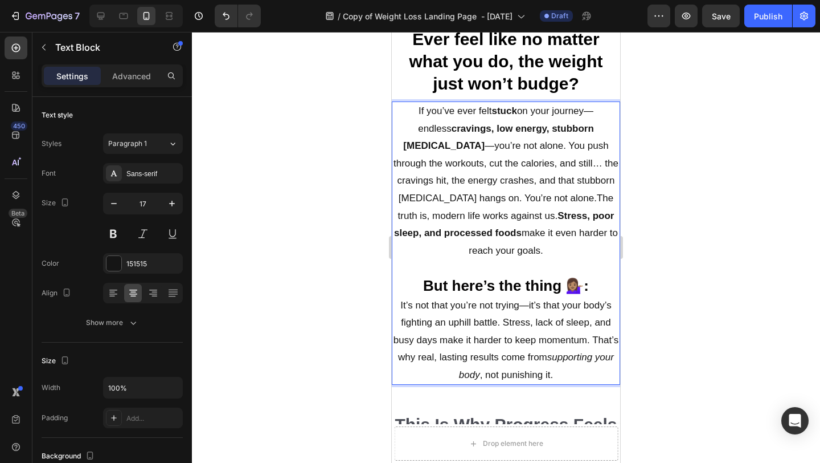
click at [447, 145] on p "If you’ve ever felt stuck on your journey—endless cravings, low energy, stubbor…" at bounding box center [506, 181] width 226 height 157
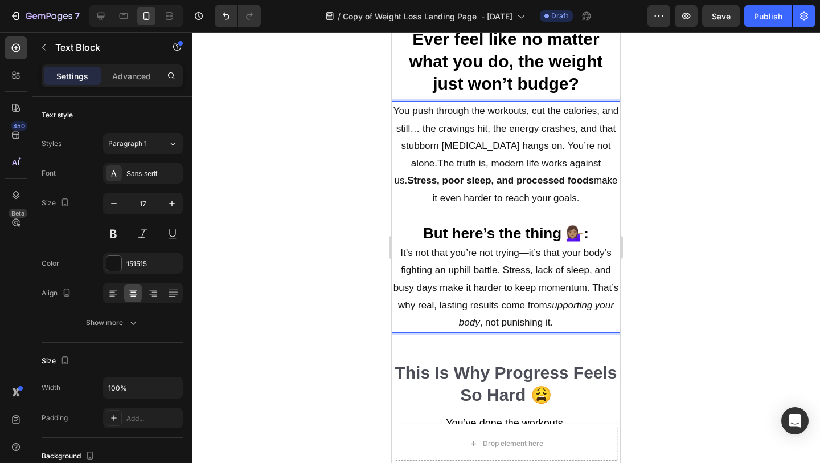
click at [595, 146] on p "You push through the workouts, cut the calories, and still… the cravings hit, t…" at bounding box center [506, 155] width 226 height 105
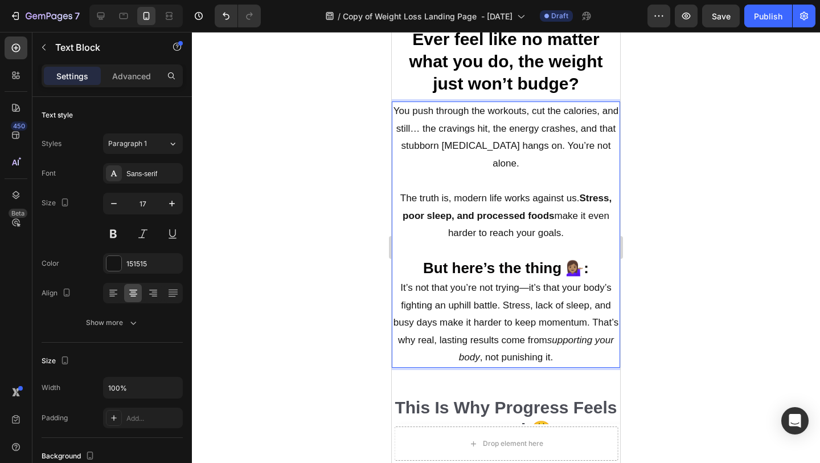
click at [820, 144] on div at bounding box center [506, 247] width 628 height 431
click at [564, 217] on p "The truth is, modern life works against us. Stress, poor sleep, and processed f…" at bounding box center [506, 216] width 226 height 52
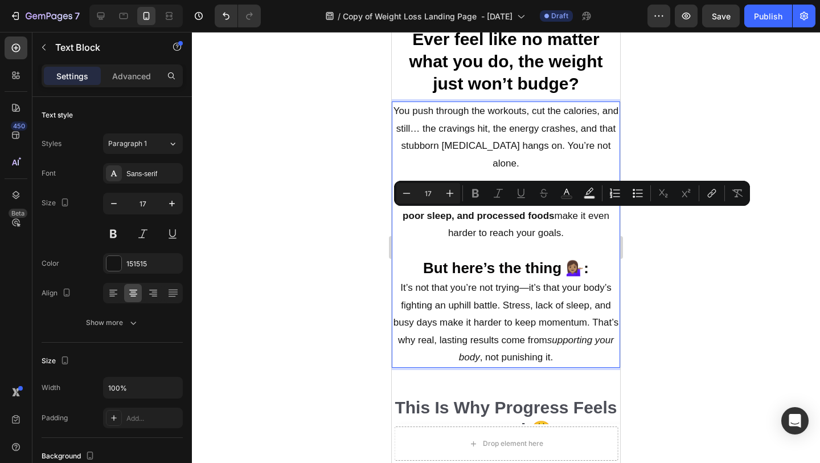
click at [565, 215] on p "The truth is, modern life works against us. Stress, poor sleep, and processed f…" at bounding box center [506, 216] width 226 height 52
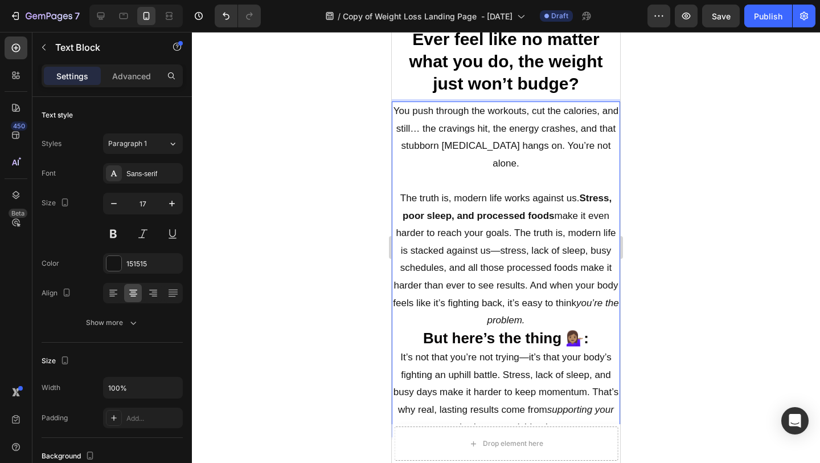
click at [517, 213] on p "The truth is, modern life works against us. Stress, poor sleep, and processed f…" at bounding box center [506, 260] width 226 height 140
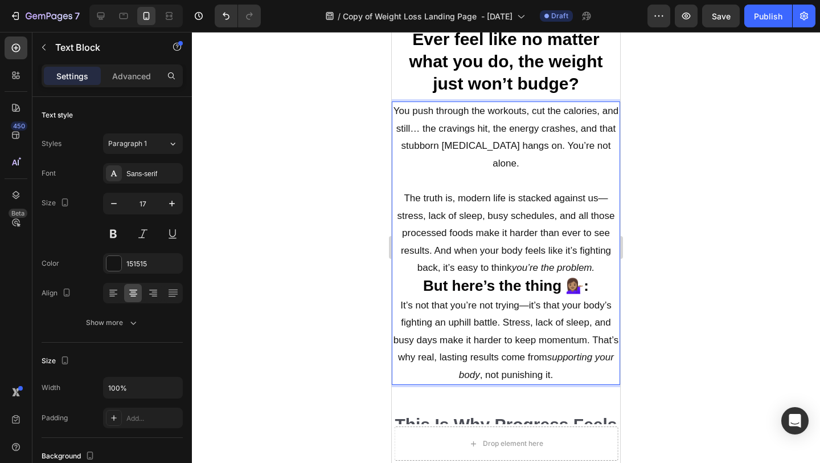
click at [604, 255] on p "The truth is, modern life is stacked against us—stress, lack of sleep, busy sch…" at bounding box center [506, 233] width 226 height 87
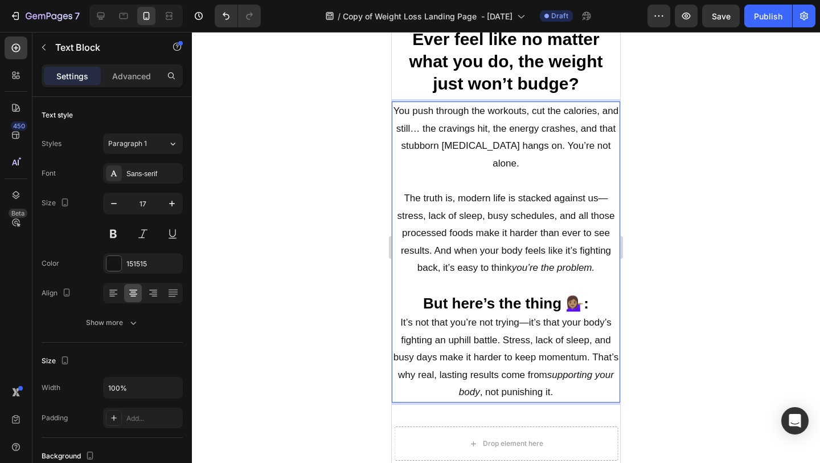
click at [772, 220] on div at bounding box center [506, 247] width 628 height 431
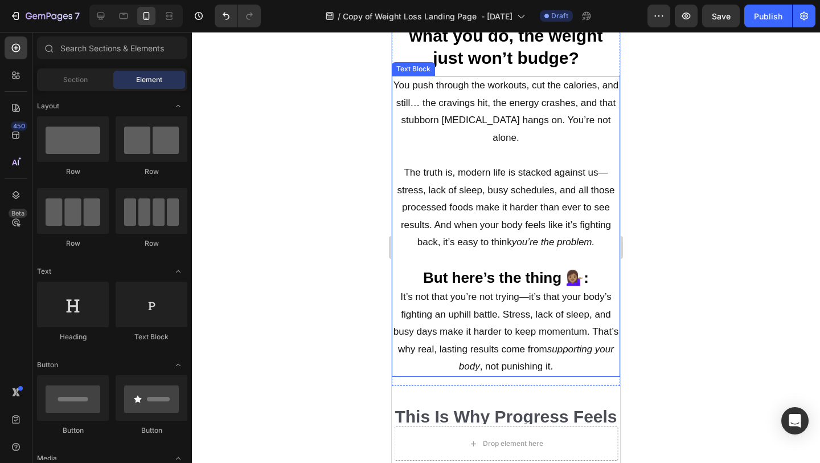
scroll to position [831, 0]
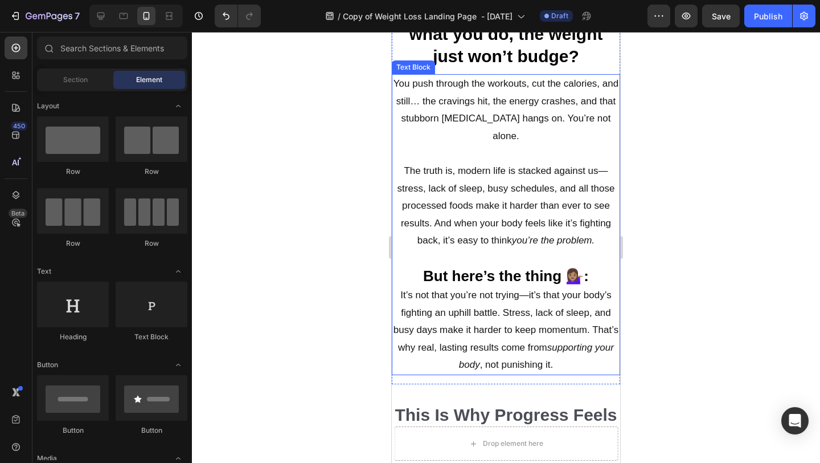
click at [496, 298] on p "But here’s the thing 💁🏽‍♀️: It’s not that you’re not trying—it’s that your body…" at bounding box center [506, 320] width 226 height 107
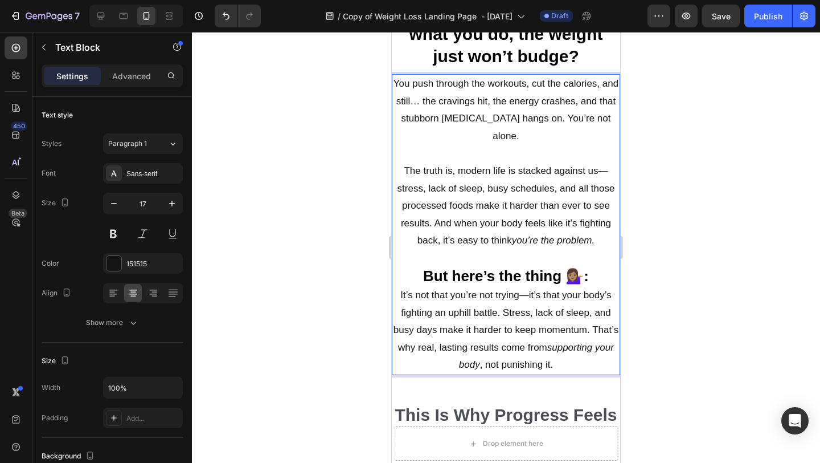
click at [496, 298] on p "But here’s the thing 💁🏽‍♀️: It’s not that you’re not trying—it’s that your body…" at bounding box center [506, 320] width 226 height 107
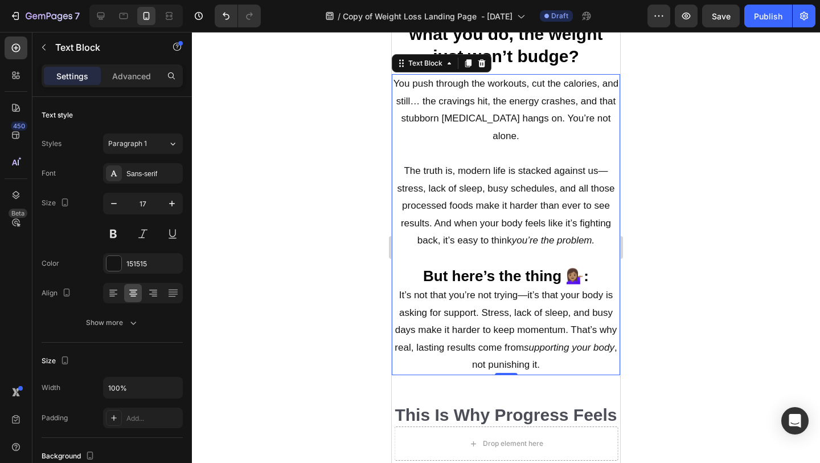
click at [662, 216] on div at bounding box center [506, 247] width 628 height 431
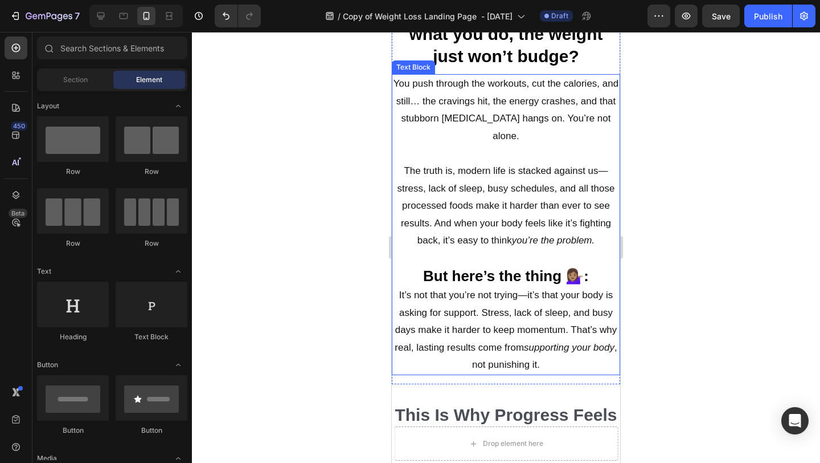
click at [557, 340] on p "But here’s the thing 💁🏽‍♀️: It’s not that you’re not trying—it’s that your body…" at bounding box center [506, 320] width 226 height 107
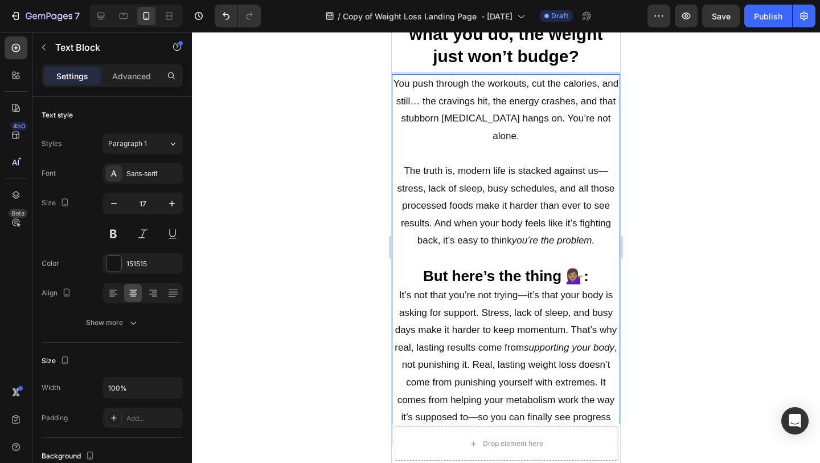
click at [472, 344] on p "But here’s the thing 💁🏽‍♀️: It’s not that you’re not trying—it’s that your body…" at bounding box center [506, 355] width 226 height 177
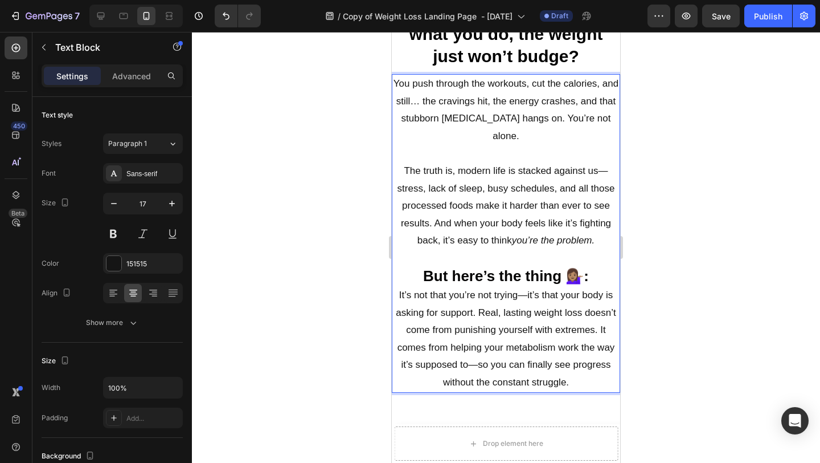
click at [651, 345] on div at bounding box center [506, 247] width 628 height 431
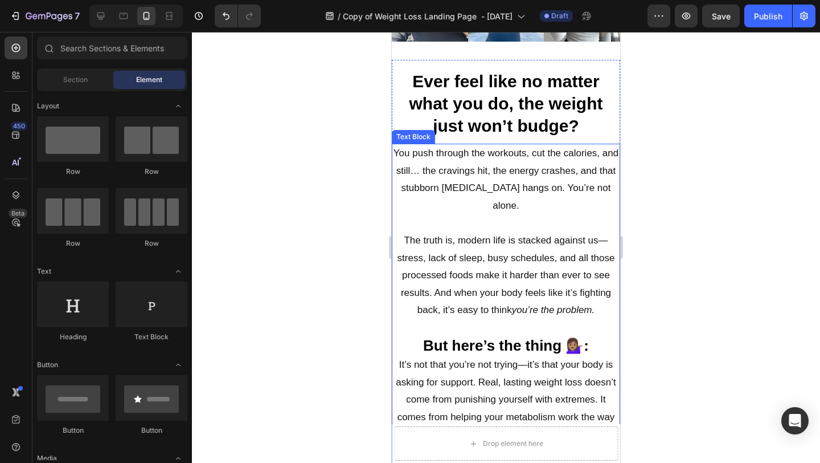
scroll to position [782, 0]
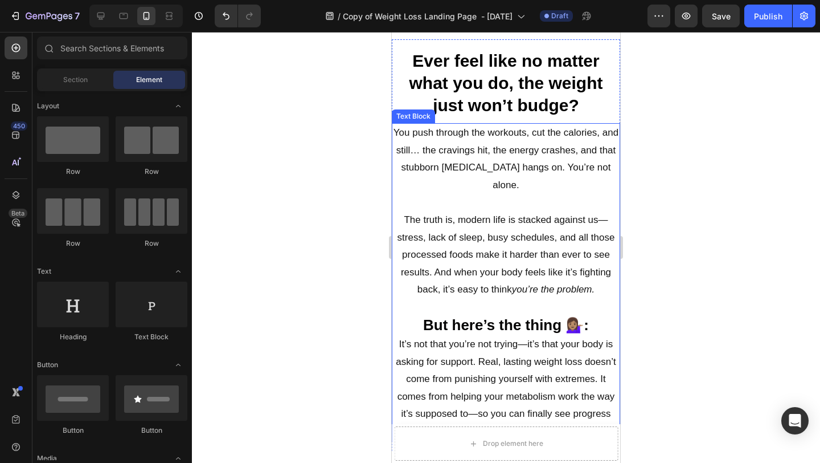
click at [732, 250] on div at bounding box center [506, 247] width 628 height 431
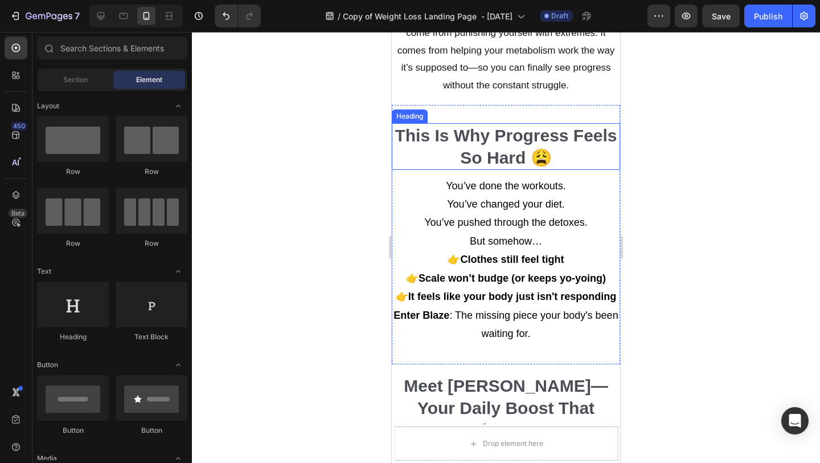
scroll to position [1127, 0]
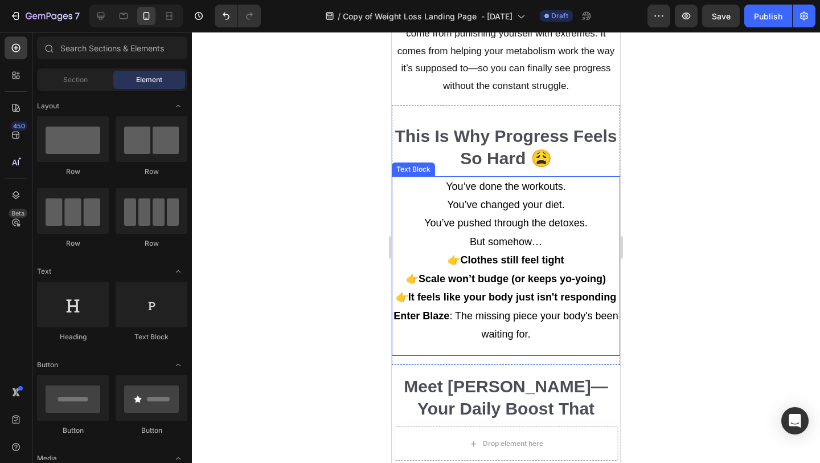
click at [561, 353] on div "You’ve done the workouts. You’ve changed your diet. You’ve pushed through the d…" at bounding box center [506, 266] width 228 height 180
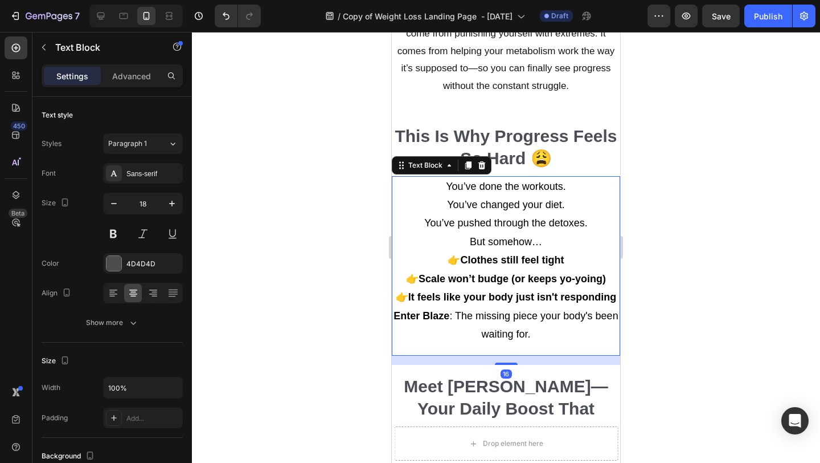
click at [572, 341] on p "Enter Blaze : The missing piece your body's been waiting for." at bounding box center [506, 325] width 226 height 37
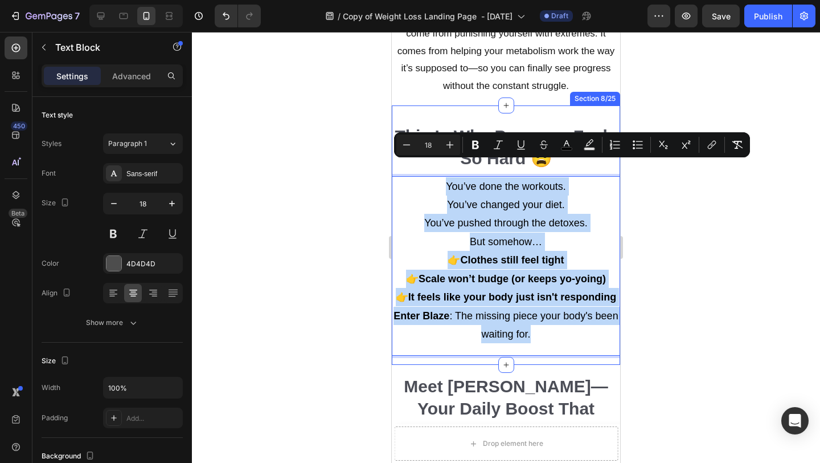
drag, startPoint x: 572, startPoint y: 341, endPoint x: 473, endPoint y: 159, distance: 207.5
click at [473, 176] on div "You’ve done the workouts. You’ve changed your diet. You’ve pushed through the d…" at bounding box center [506, 260] width 228 height 169
copy div "You’ve done the workouts. You’ve changed your diet. You’ve pushed through the d…"
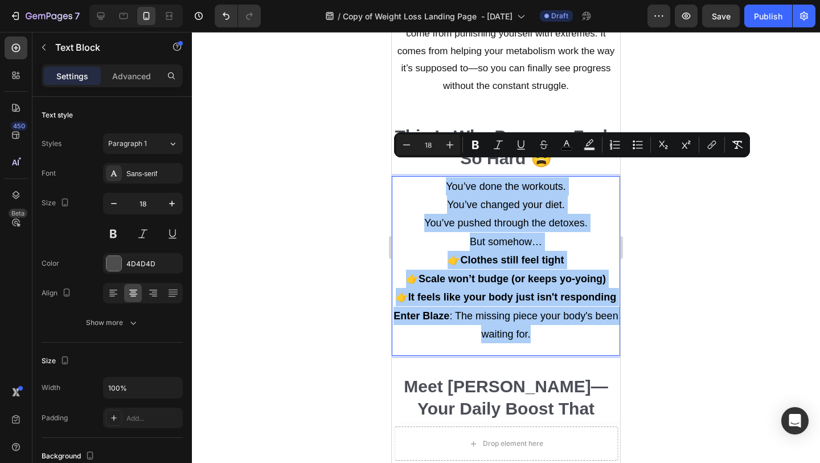
click at [683, 100] on div at bounding box center [506, 247] width 628 height 431
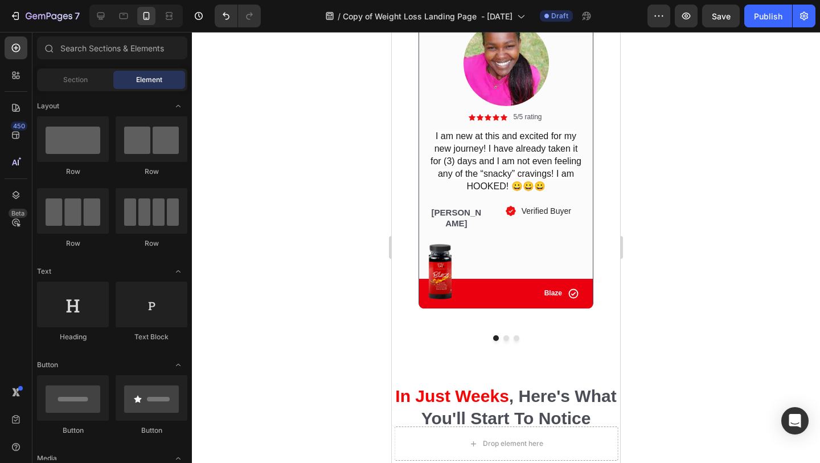
scroll to position [1942, 0]
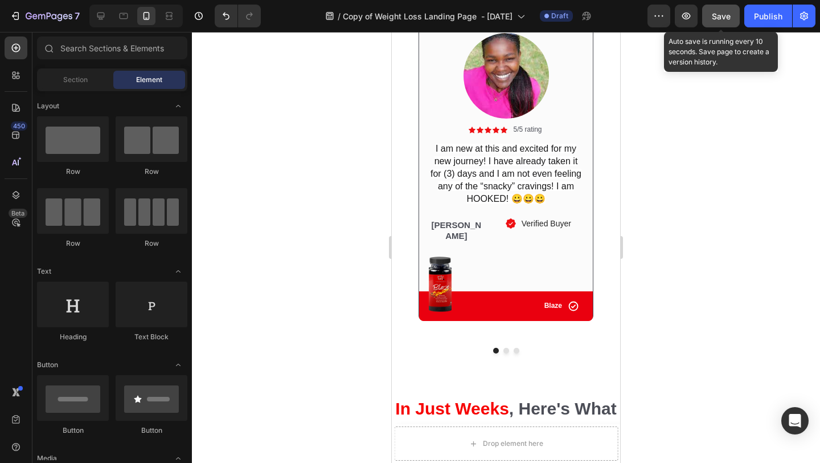
click at [725, 15] on span "Save" at bounding box center [721, 16] width 19 height 10
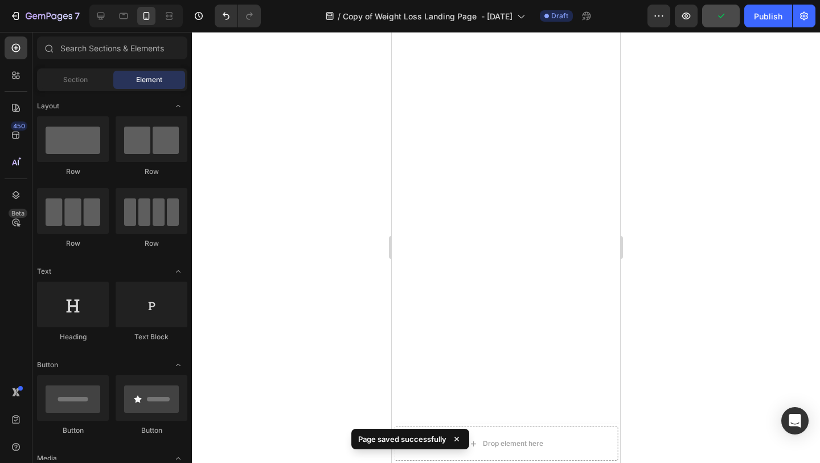
scroll to position [0, 0]
